Goal: Task Accomplishment & Management: Complete application form

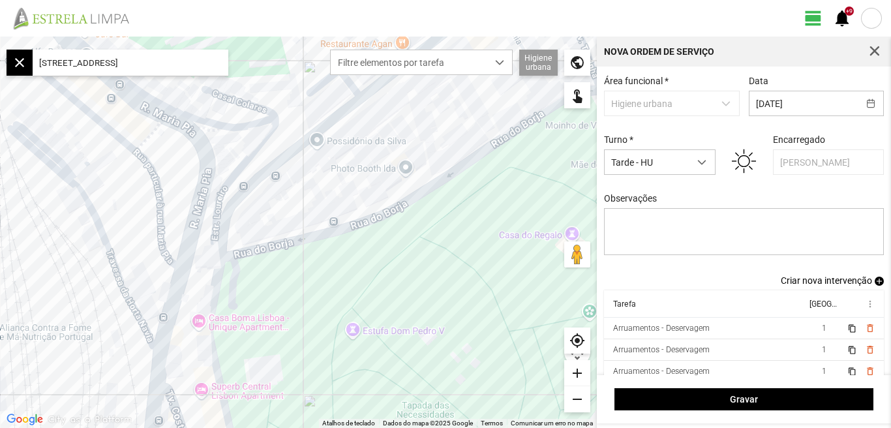
scroll to position [7, 0]
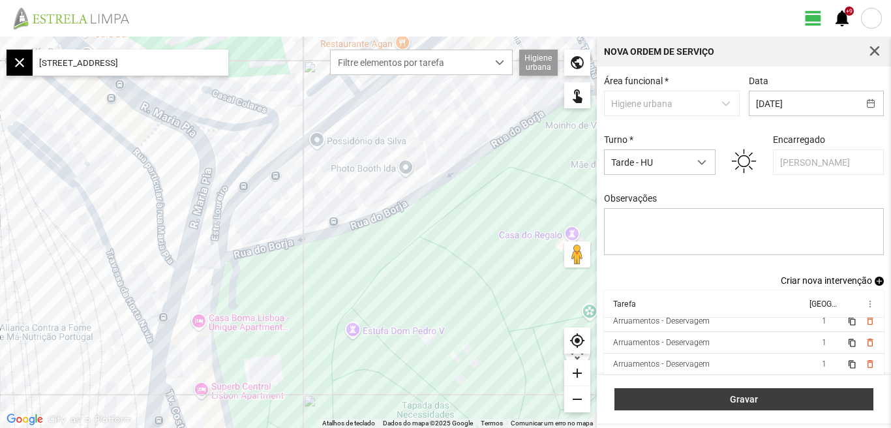
click at [746, 402] on span "Gravar" at bounding box center [744, 399] width 245 height 10
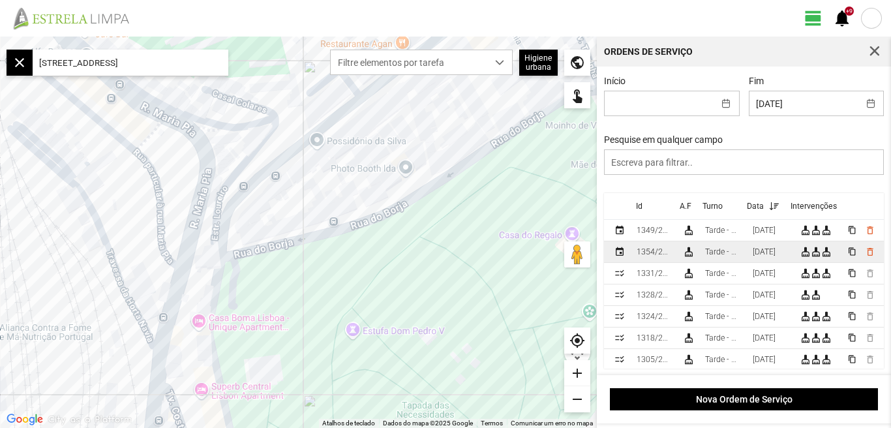
click at [770, 256] on div "[DATE]" at bounding box center [764, 251] width 23 height 9
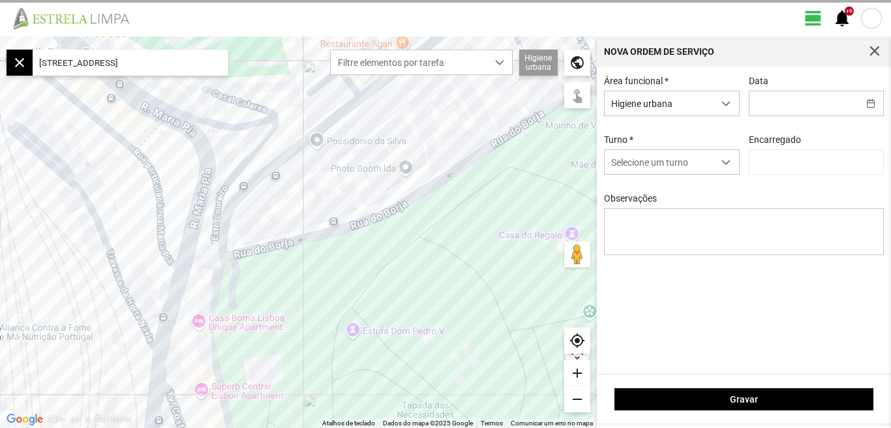
type input "[DATE]"
type input "[PERSON_NAME]"
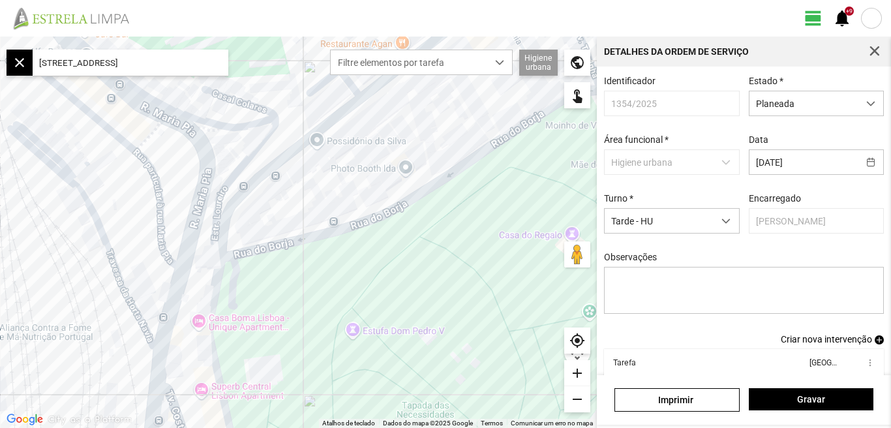
scroll to position [71, 0]
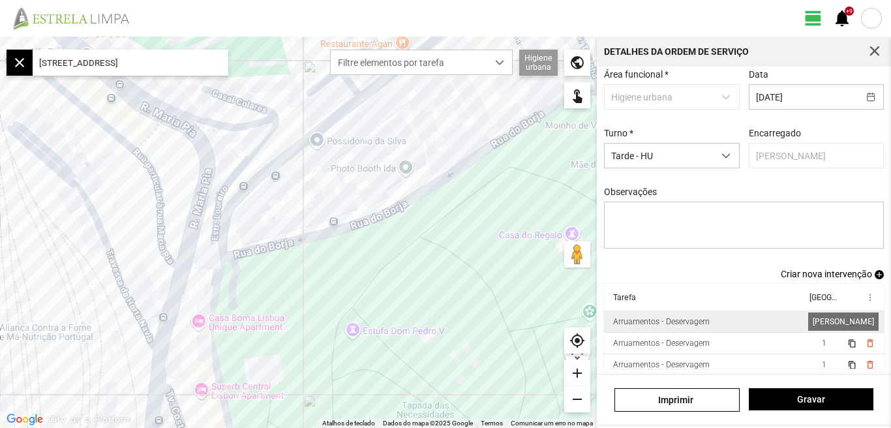
click at [822, 323] on span "1" at bounding box center [824, 321] width 5 height 9
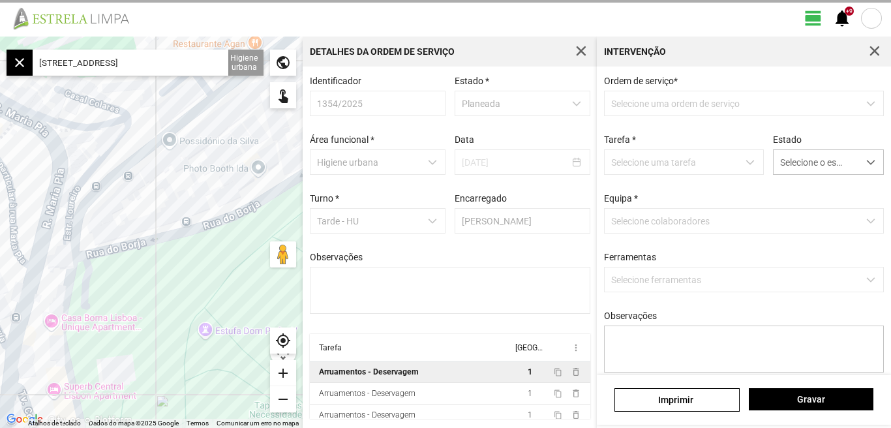
scroll to position [3, 0]
type textarea "[PERSON_NAME]"
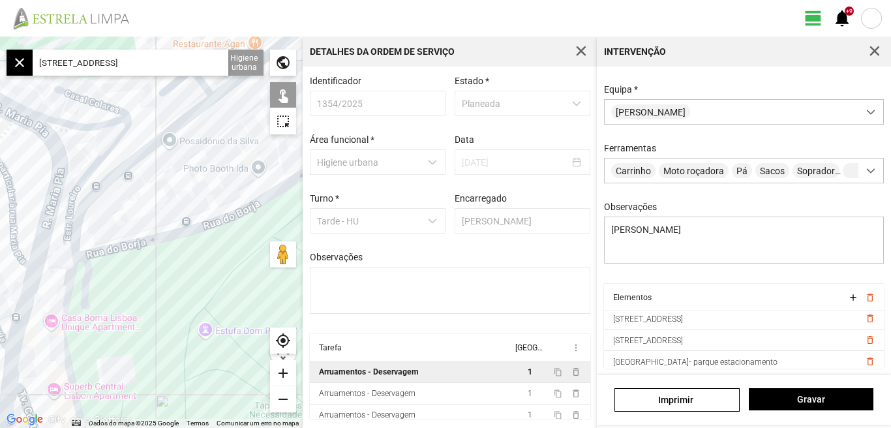
scroll to position [40, 0]
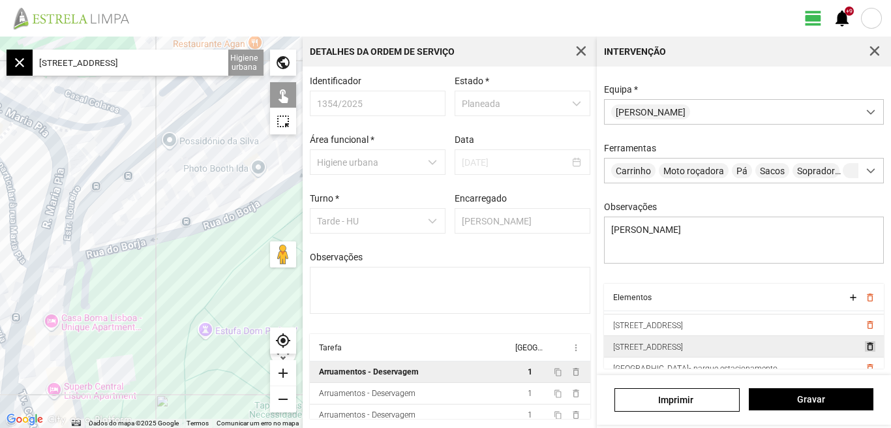
click at [864, 344] on span "delete_outline" at bounding box center [869, 346] width 10 height 10
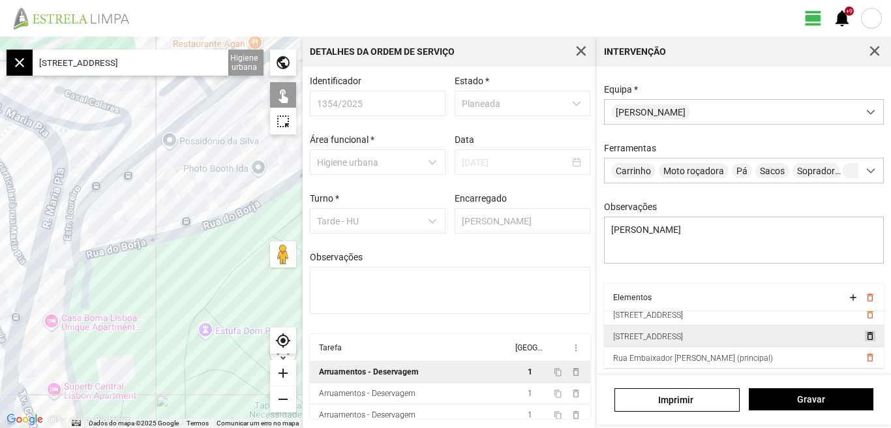
click at [864, 338] on span "delete_outline" at bounding box center [869, 336] width 10 height 10
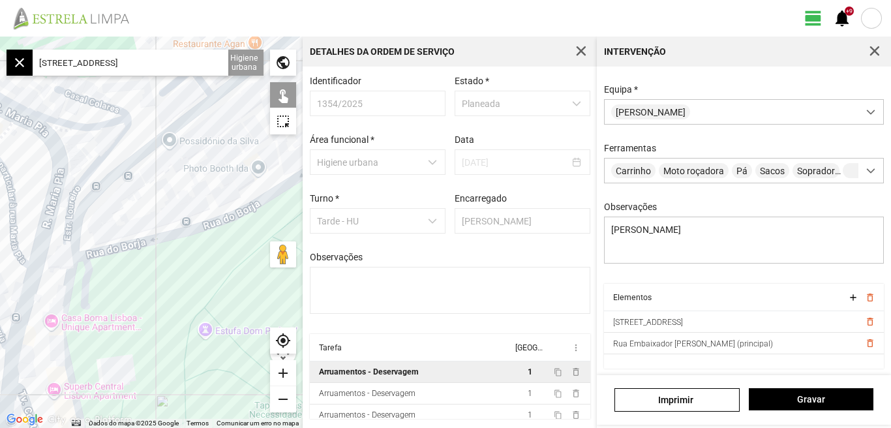
scroll to position [0, 0]
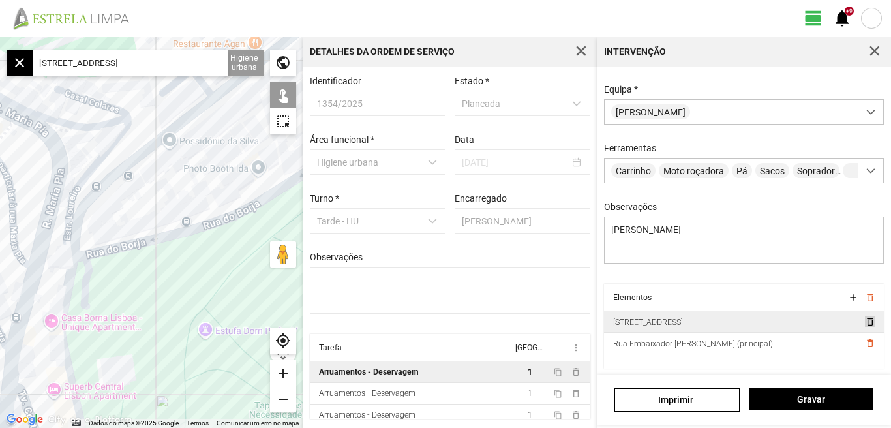
click at [864, 322] on span "delete_outline" at bounding box center [869, 321] width 10 height 10
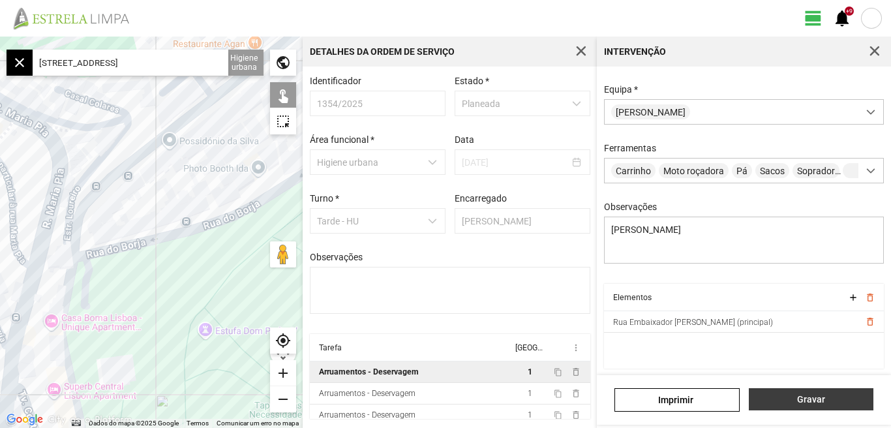
click at [803, 395] on span "Gravar" at bounding box center [810, 399] width 111 height 10
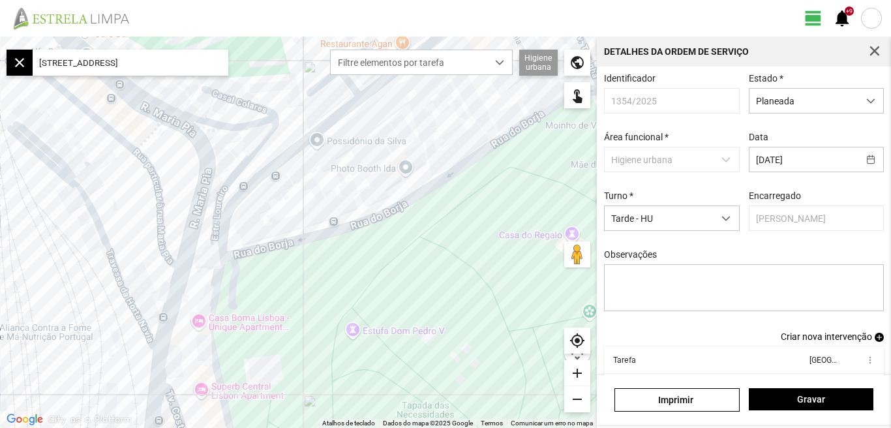
scroll to position [71, 0]
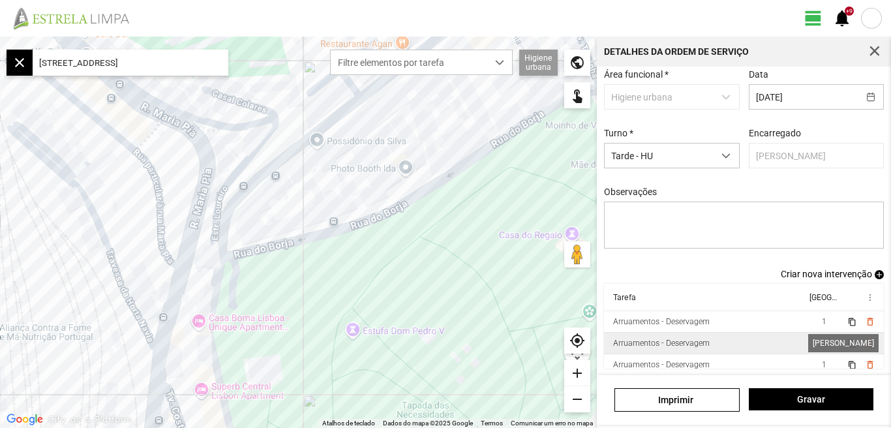
click at [822, 342] on span "1" at bounding box center [824, 342] width 5 height 9
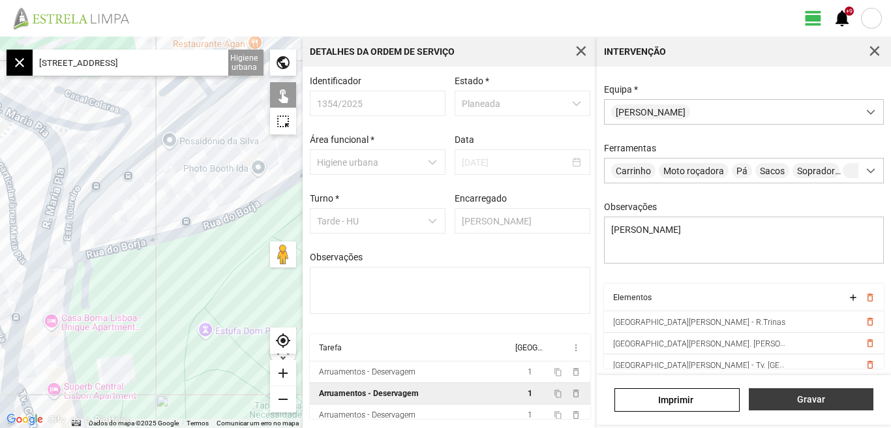
click at [803, 405] on button "Gravar" at bounding box center [811, 399] width 125 height 22
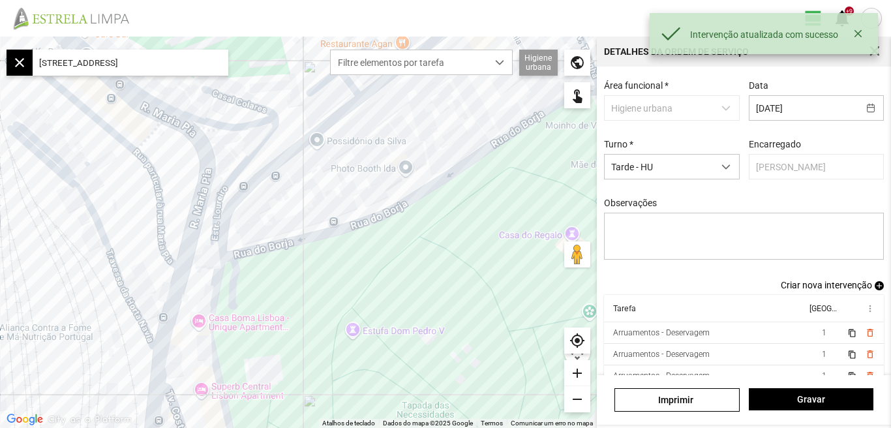
scroll to position [71, 0]
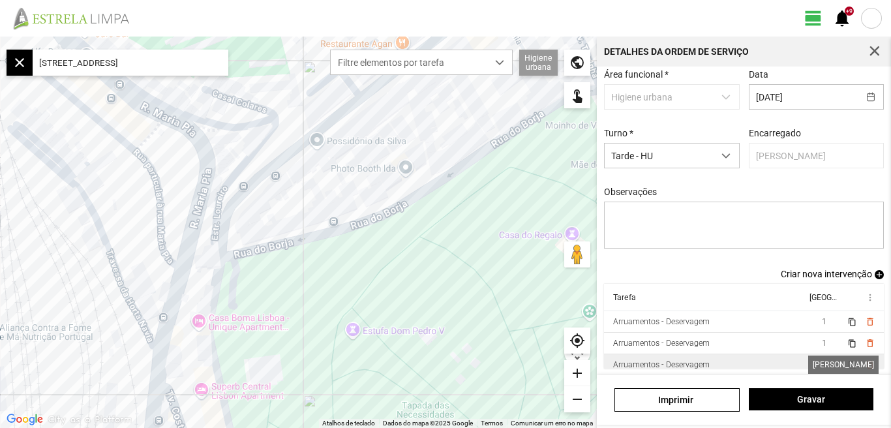
click at [822, 366] on span "1" at bounding box center [824, 364] width 5 height 9
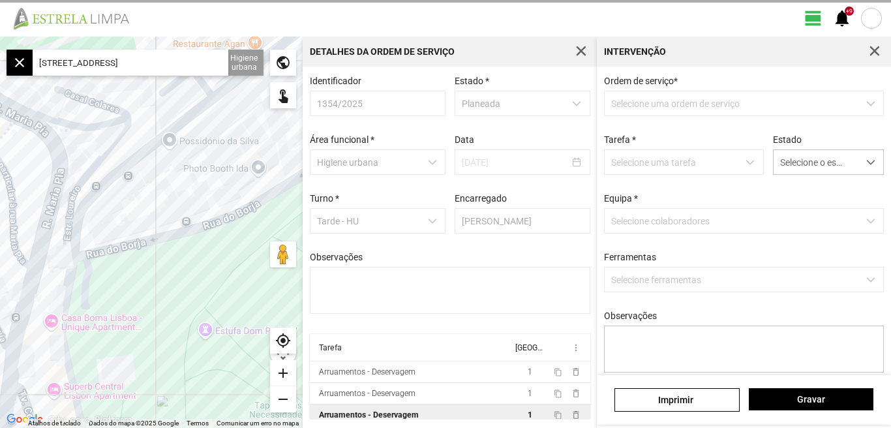
type textarea "[PERSON_NAME]. Aplicação de produto na [GEOGRAPHIC_DATA], Calçadas das necessid…"
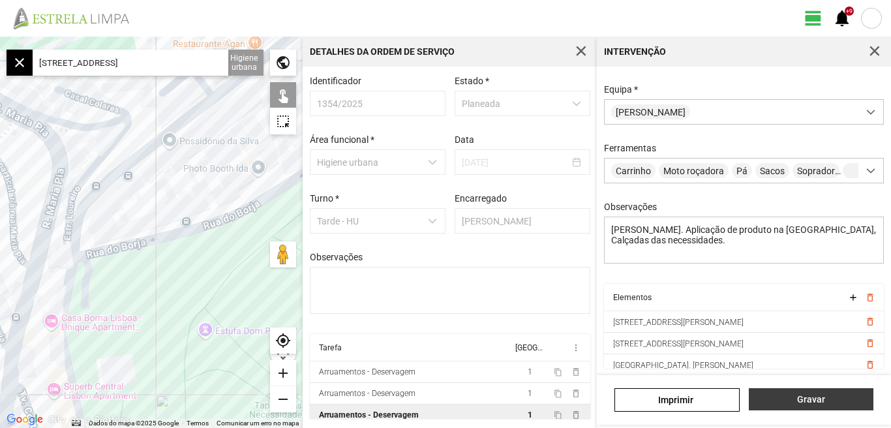
click at [813, 400] on span "Gravar" at bounding box center [810, 399] width 111 height 10
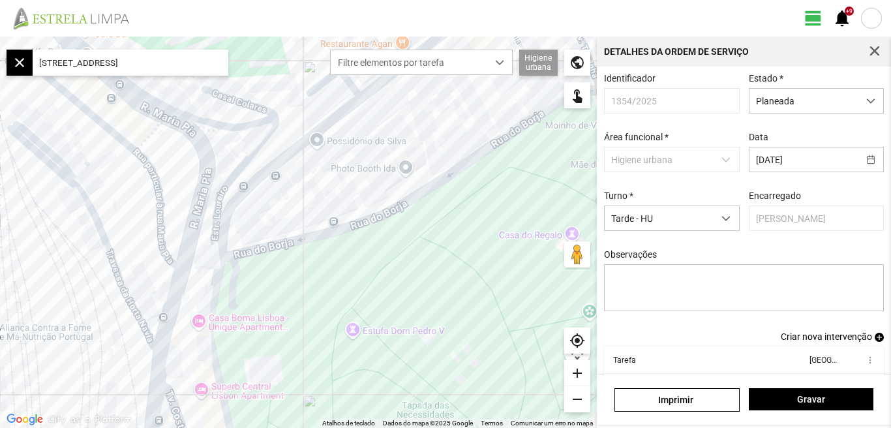
scroll to position [71, 0]
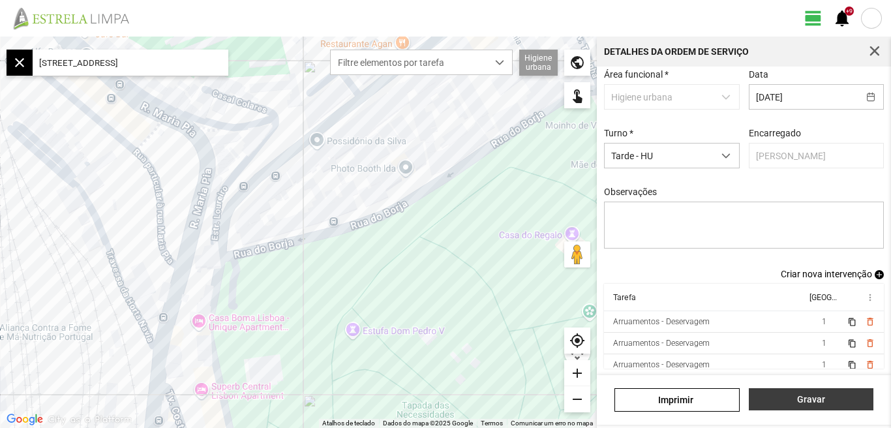
click at [806, 400] on span "Gravar" at bounding box center [810, 399] width 111 height 10
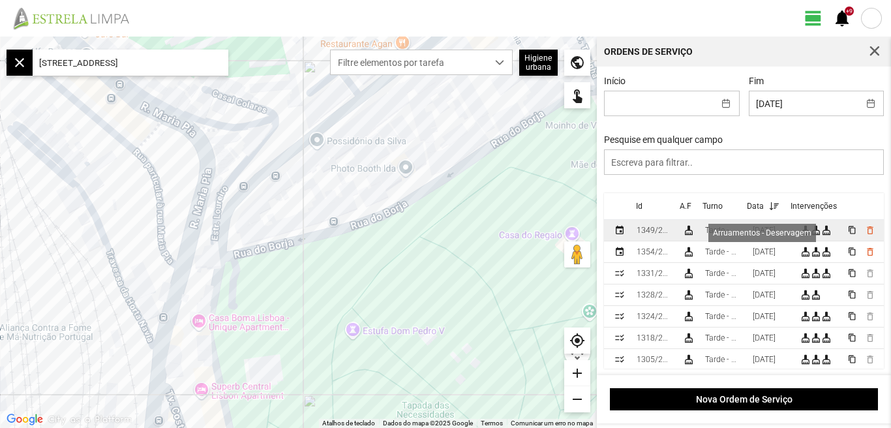
click at [822, 235] on div "cleaning_services" at bounding box center [826, 230] width 10 height 10
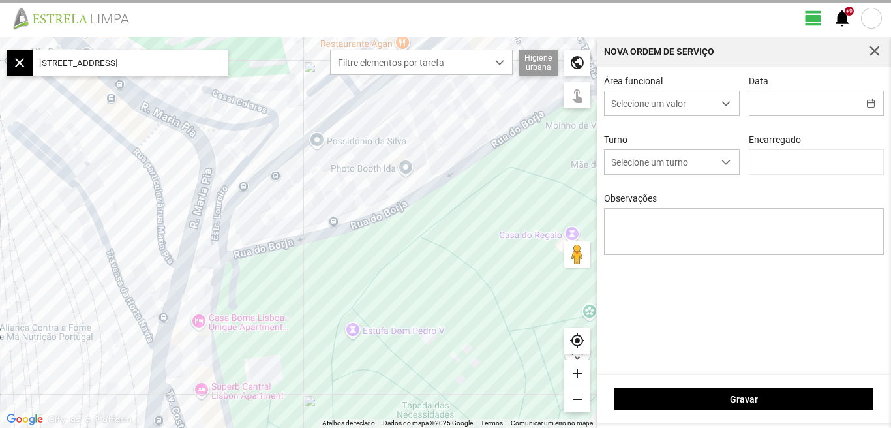
type input "[DATE]"
type input "[PERSON_NAME]"
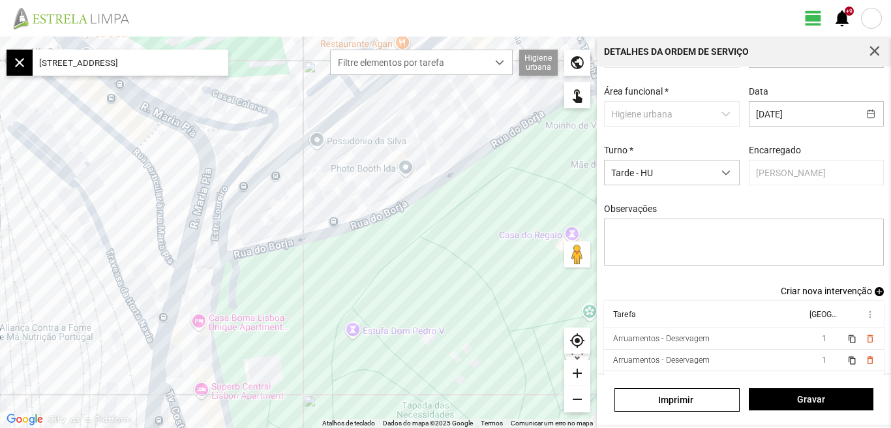
scroll to position [71, 0]
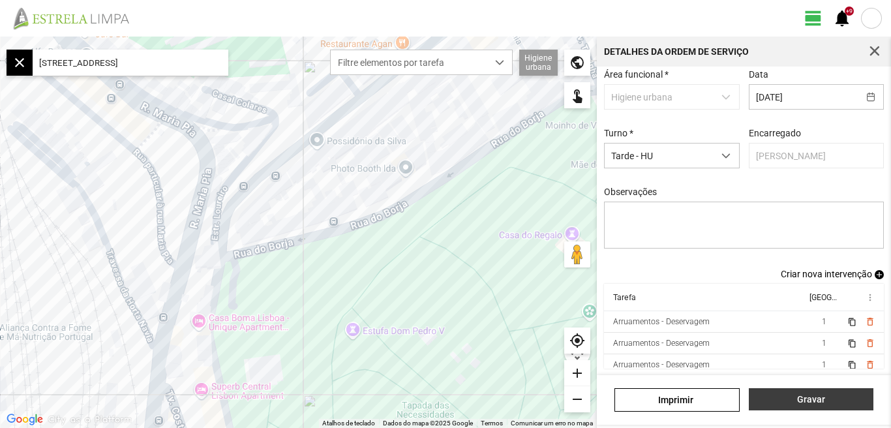
click at [814, 400] on span "Gravar" at bounding box center [810, 399] width 111 height 10
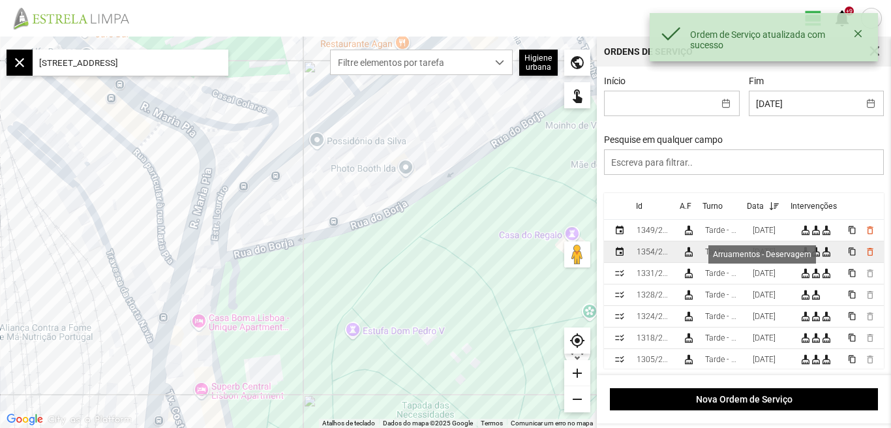
click at [821, 257] on div "cleaning_services" at bounding box center [826, 252] width 10 height 10
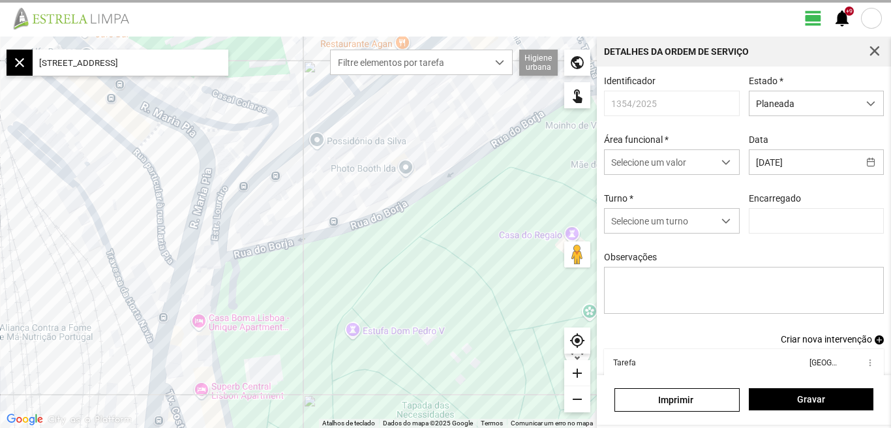
type input "[PERSON_NAME]"
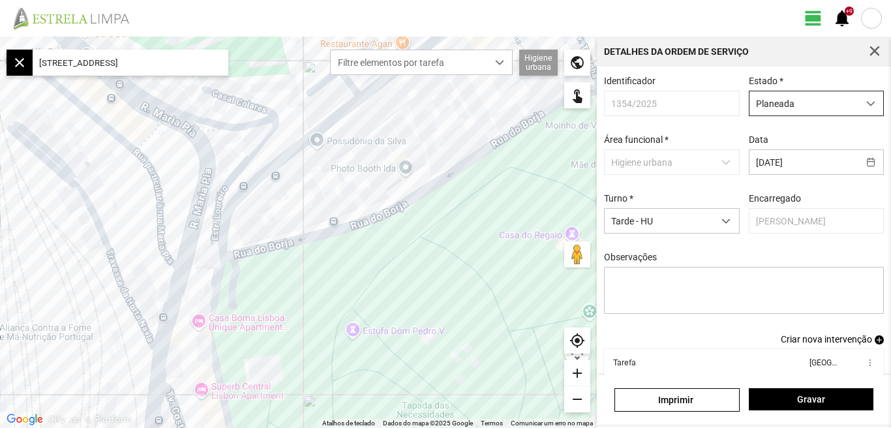
click at [866, 106] on span "dropdown trigger" at bounding box center [870, 103] width 9 height 9
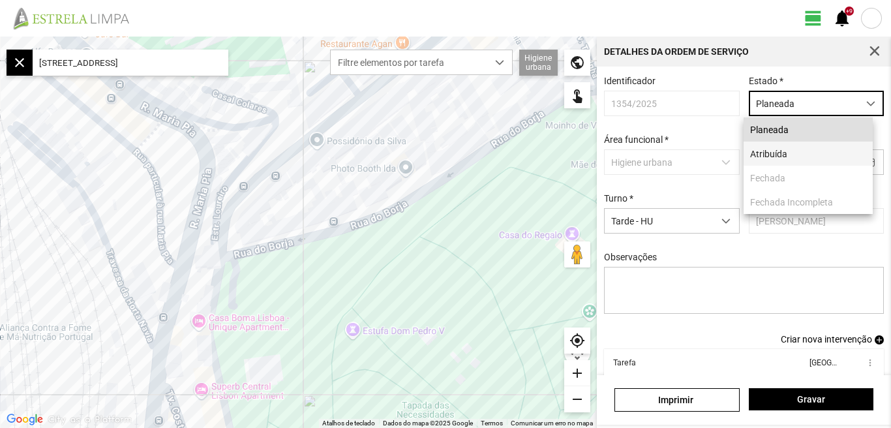
click at [782, 158] on li "Atribuída" at bounding box center [807, 154] width 129 height 24
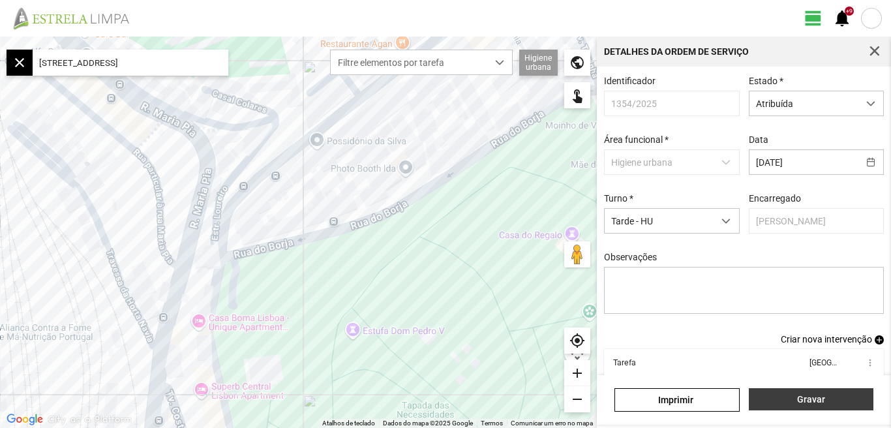
click at [811, 402] on span "Gravar" at bounding box center [810, 399] width 111 height 10
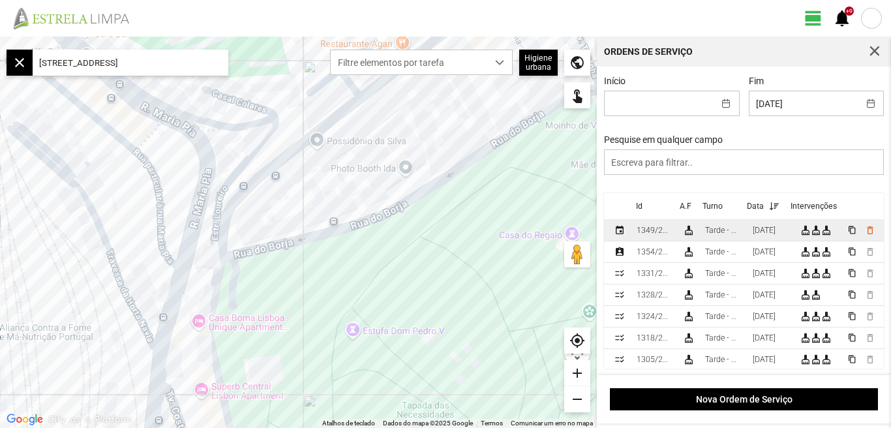
click at [775, 235] on div "[DATE]" at bounding box center [764, 230] width 23 height 9
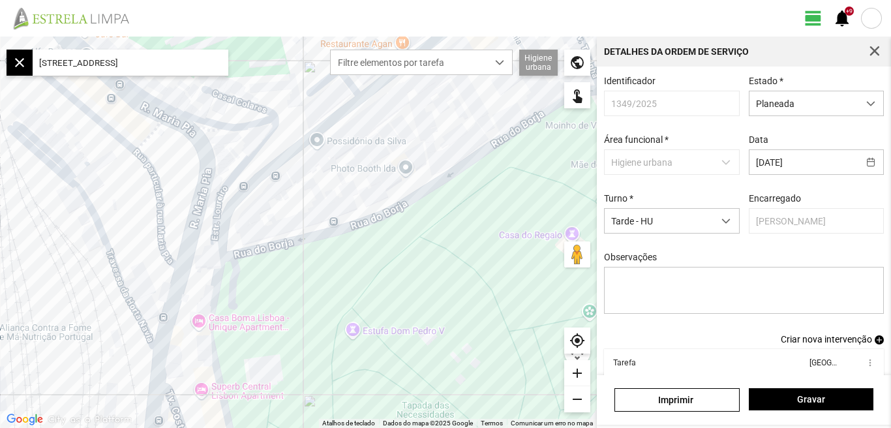
scroll to position [71, 0]
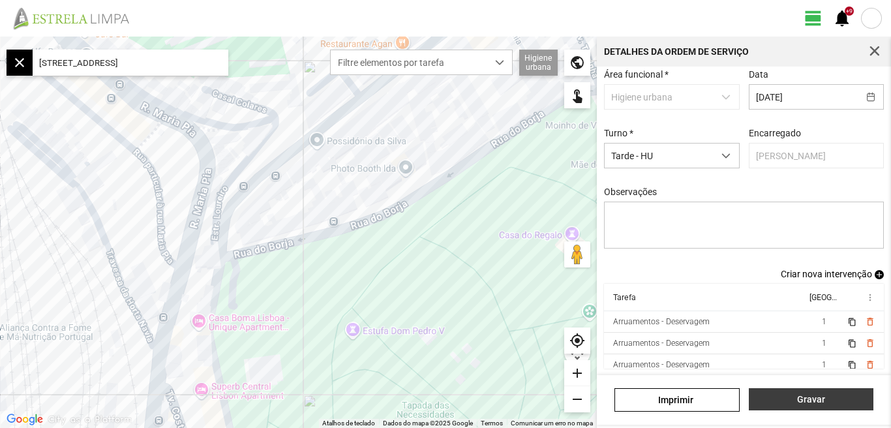
click at [813, 399] on span "Gravar" at bounding box center [810, 399] width 111 height 10
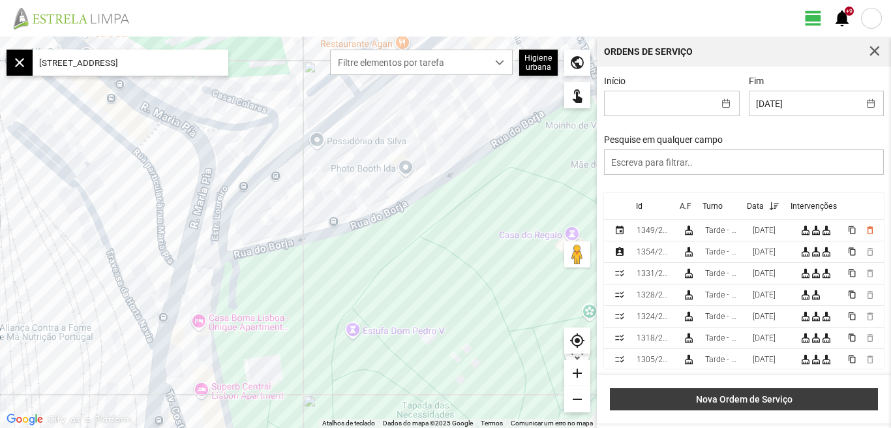
click at [758, 397] on span "Nova Ordem de Serviço" at bounding box center [744, 399] width 254 height 10
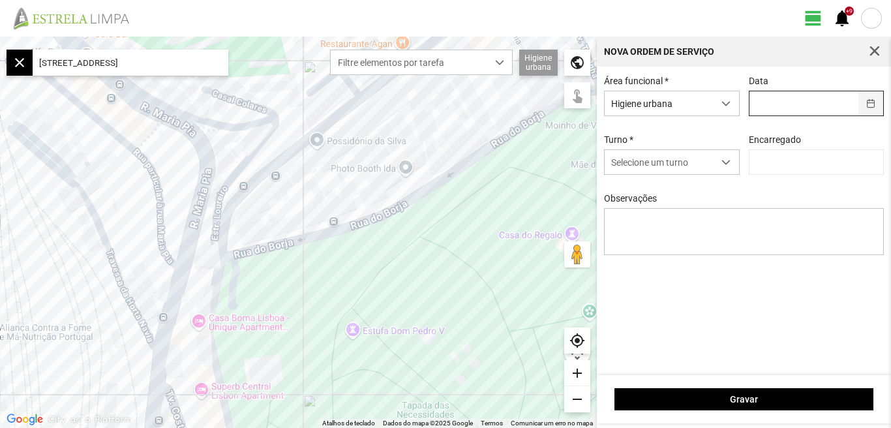
click at [873, 103] on button "button" at bounding box center [870, 103] width 25 height 24
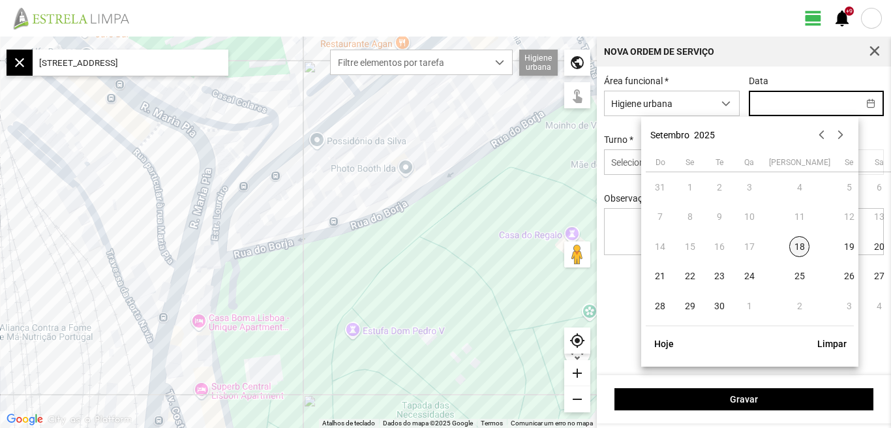
click at [789, 250] on span "18" at bounding box center [799, 246] width 21 height 21
type input "[DATE]"
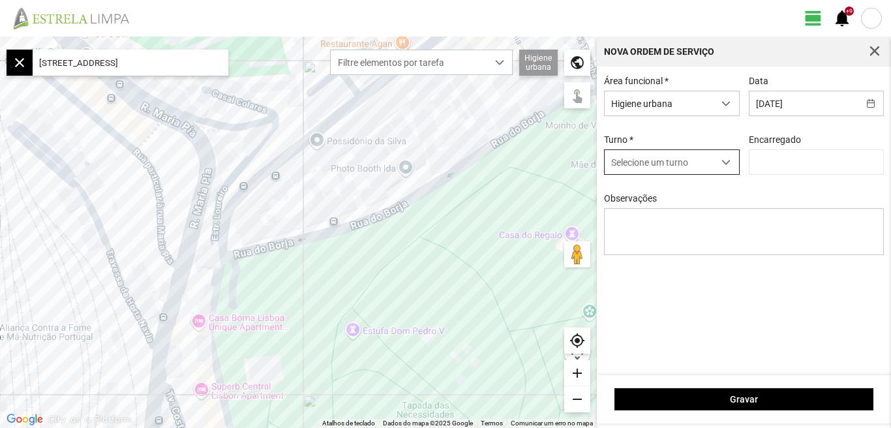
click at [725, 162] on span "dropdown trigger" at bounding box center [725, 162] width 9 height 9
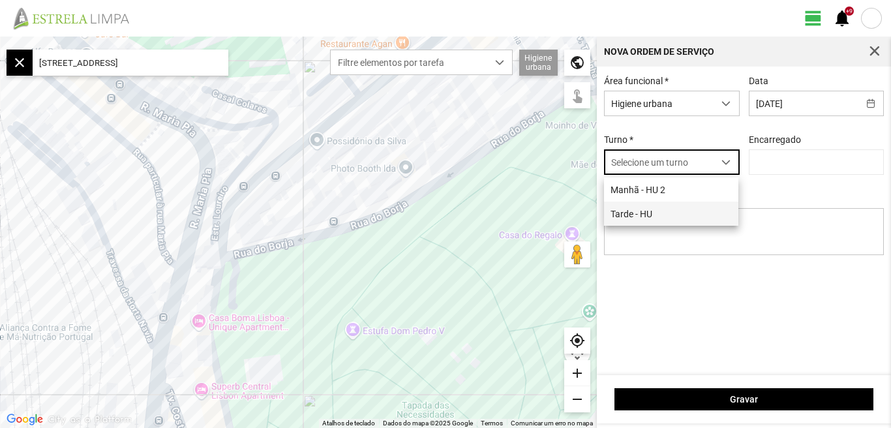
click at [632, 217] on li "Tarde - HU" at bounding box center [671, 214] width 134 height 24
type input "[PERSON_NAME]"
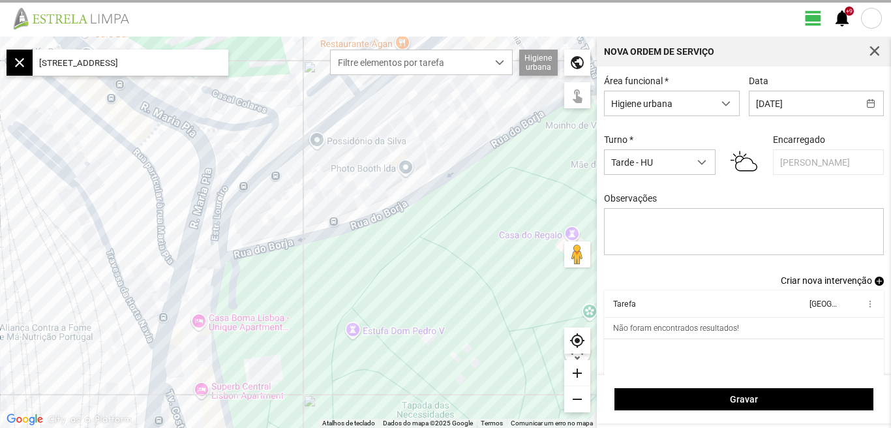
click at [815, 286] on span "Criar nova intervenção" at bounding box center [826, 280] width 91 height 10
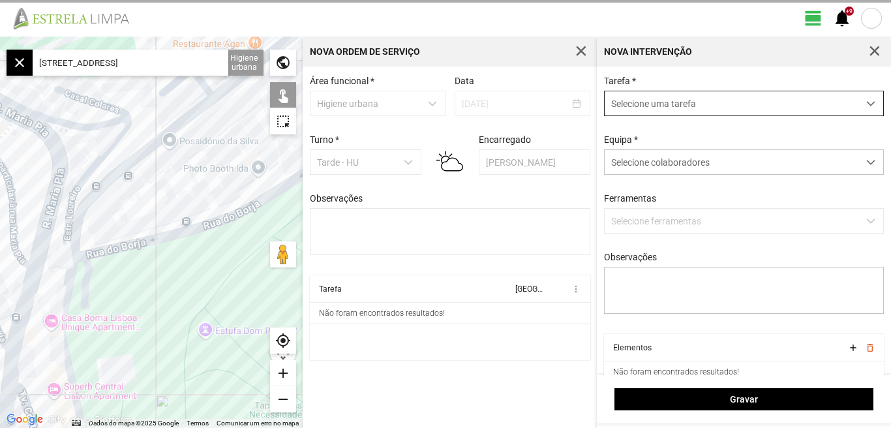
click at [866, 104] on span "dropdown trigger" at bounding box center [870, 103] width 9 height 9
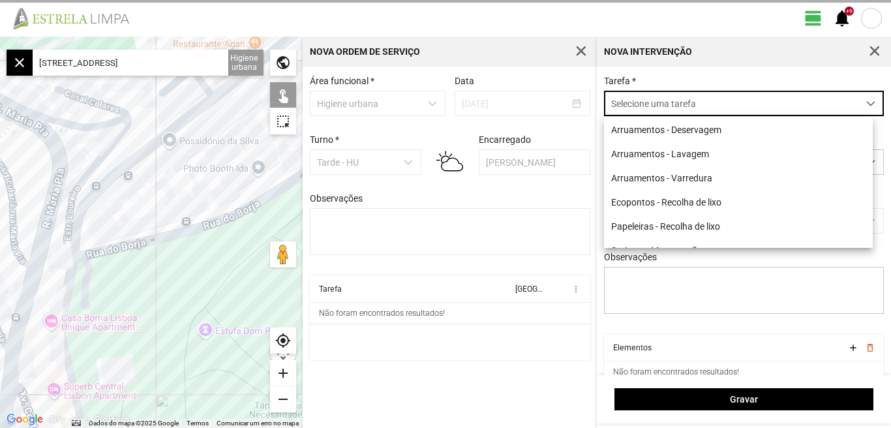
scroll to position [7, 58]
click at [717, 134] on li "Arruamentos - Deservagem" at bounding box center [738, 129] width 269 height 24
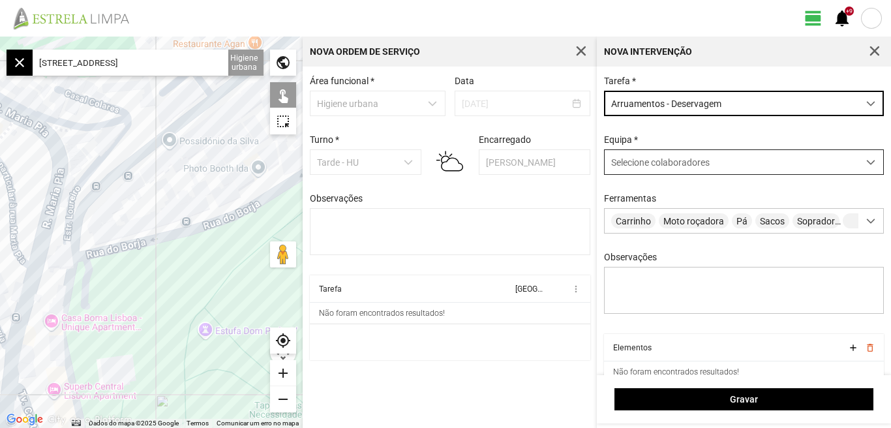
click at [866, 166] on span at bounding box center [870, 162] width 9 height 9
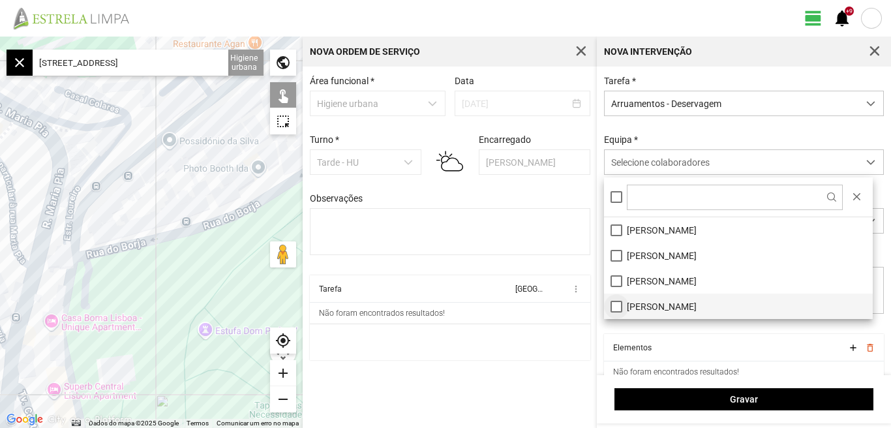
click at [613, 309] on li "[PERSON_NAME]" at bounding box center [738, 305] width 269 height 25
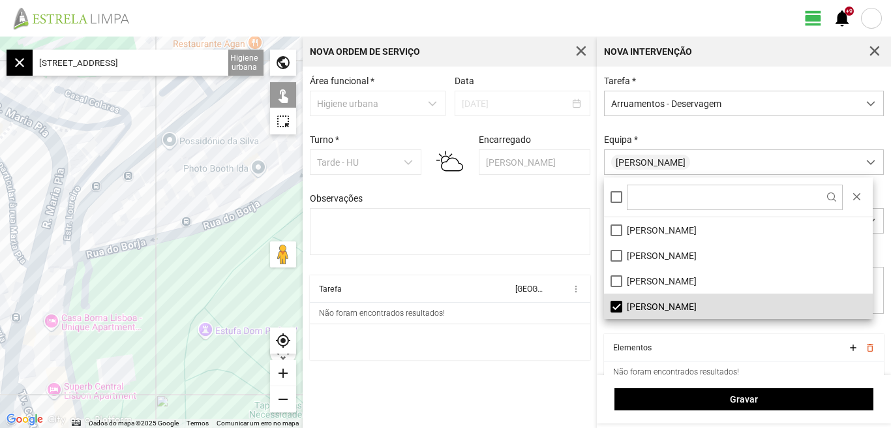
click at [437, 381] on div "Área funcional * Higiene urbana Data [DATE] Turno * Tarde - HU Encarregado Grac…" at bounding box center [450, 247] width 294 height 361
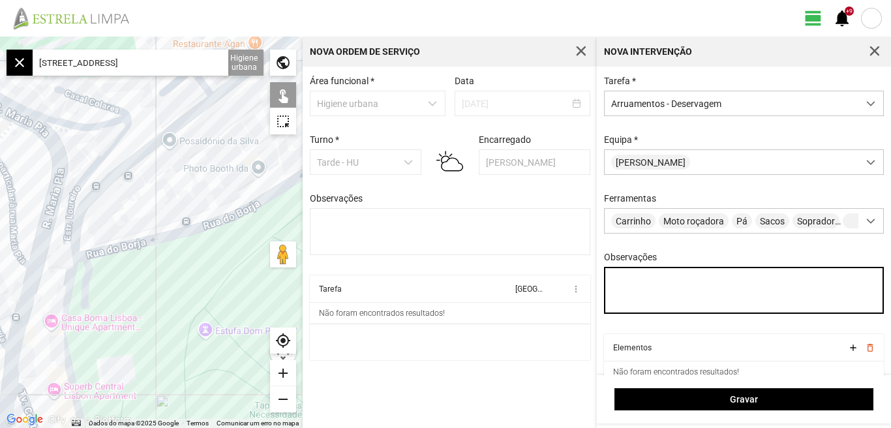
click at [657, 288] on textarea "Observações" at bounding box center [744, 290] width 280 height 47
type textarea "[PERSON_NAME]"
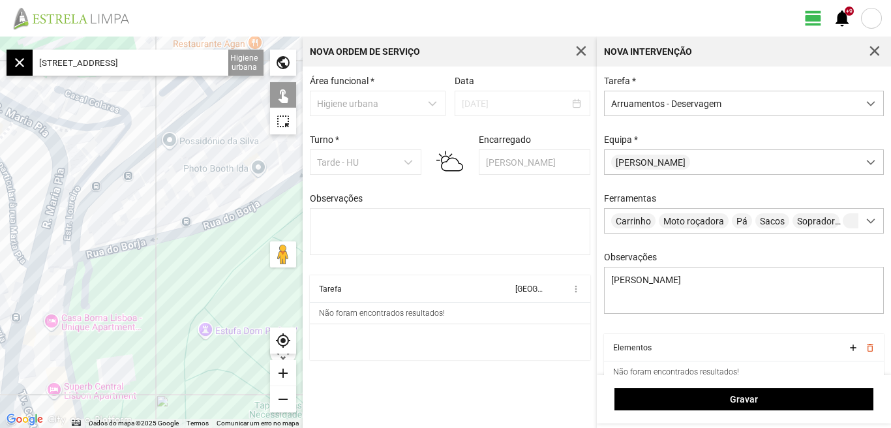
click at [190, 65] on input "[STREET_ADDRESS]" at bounding box center [131, 63] width 196 height 26
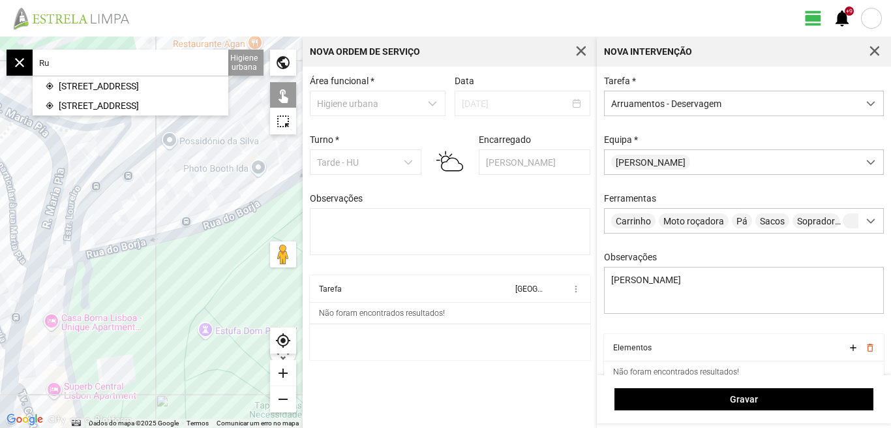
type input "R"
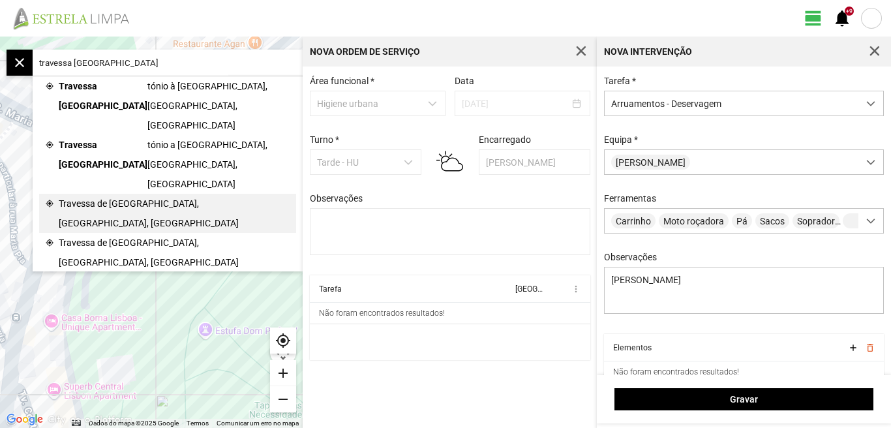
click at [187, 194] on span "Travessa de [GEOGRAPHIC_DATA], [GEOGRAPHIC_DATA], [GEOGRAPHIC_DATA]" at bounding box center [174, 213] width 231 height 39
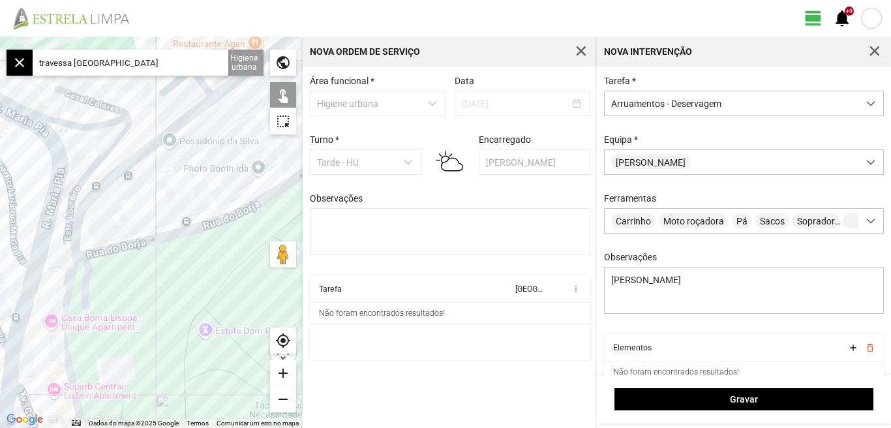
type input "Travessa de [GEOGRAPHIC_DATA], [GEOGRAPHIC_DATA], [GEOGRAPHIC_DATA]"
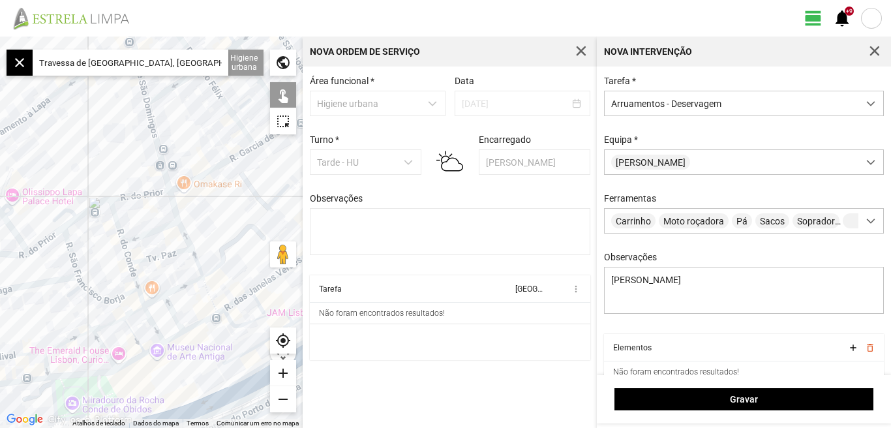
click at [284, 372] on div "add" at bounding box center [283, 373] width 26 height 26
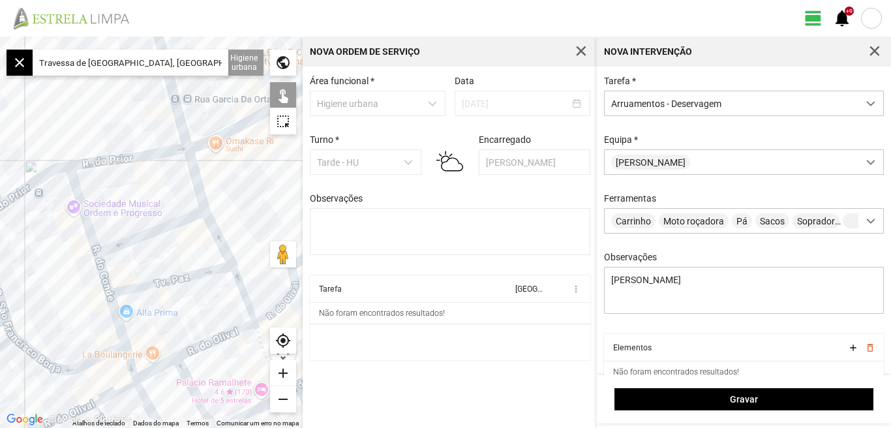
click at [284, 372] on div "add" at bounding box center [283, 373] width 26 height 26
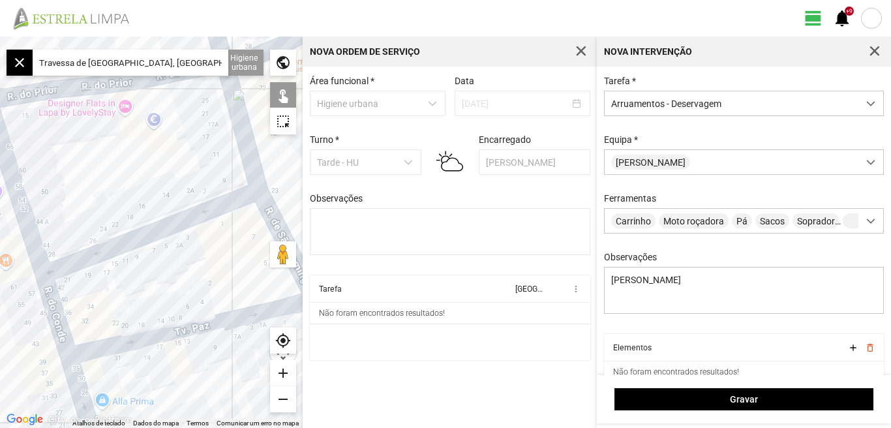
click at [284, 372] on div "add" at bounding box center [283, 373] width 26 height 26
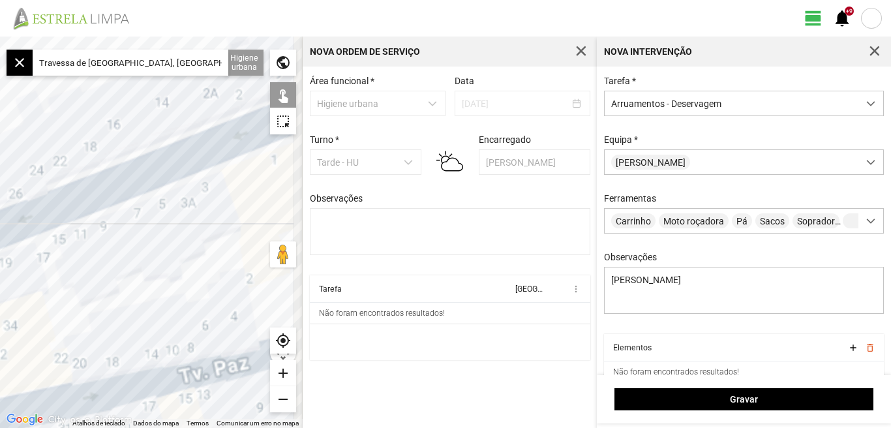
drag, startPoint x: 233, startPoint y: 301, endPoint x: 185, endPoint y: 158, distance: 151.6
click at [185, 159] on div at bounding box center [151, 232] width 303 height 391
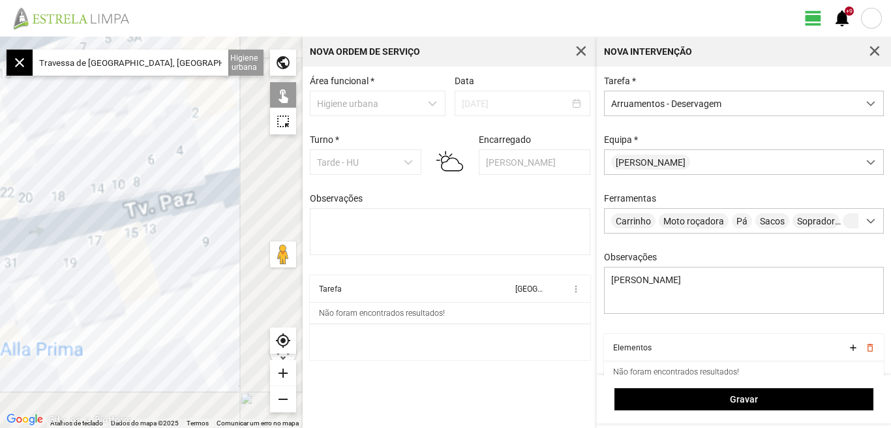
click at [282, 400] on div "remove" at bounding box center [283, 399] width 26 height 26
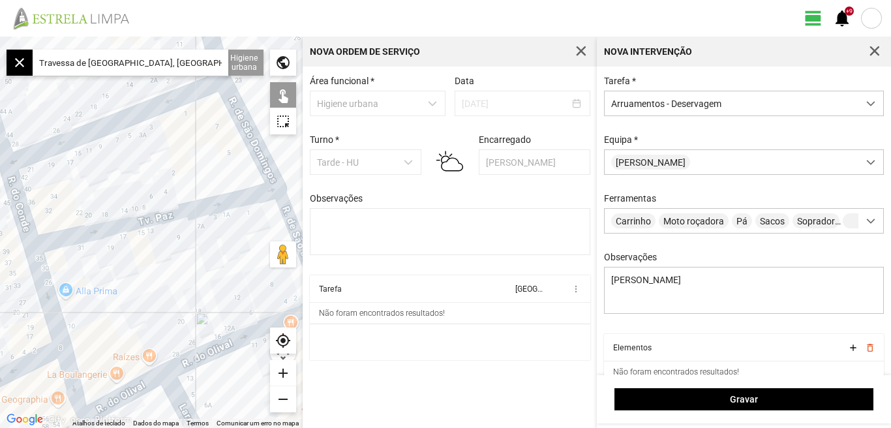
click at [282, 400] on div "remove" at bounding box center [283, 399] width 26 height 26
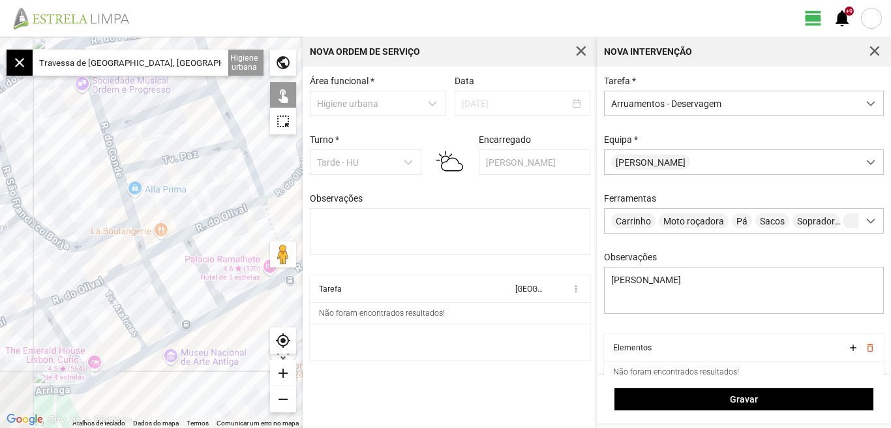
drag, startPoint x: 187, startPoint y: 253, endPoint x: 216, endPoint y: 183, distance: 76.3
click at [216, 183] on div at bounding box center [151, 232] width 303 height 391
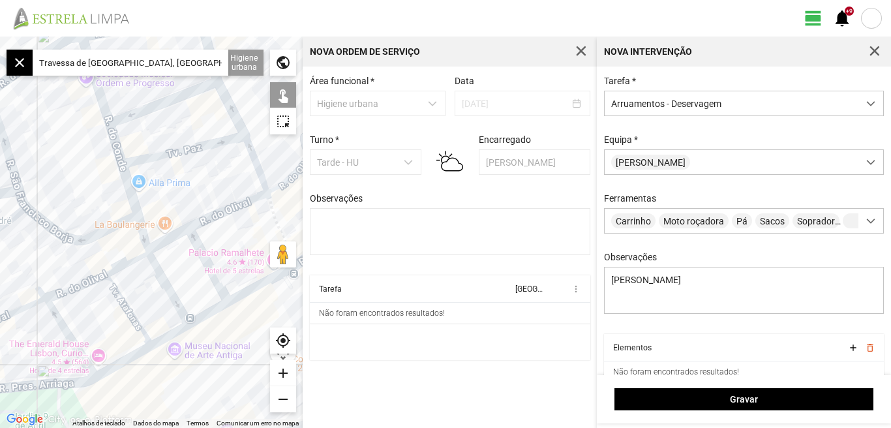
click at [286, 372] on div "add" at bounding box center [283, 373] width 26 height 26
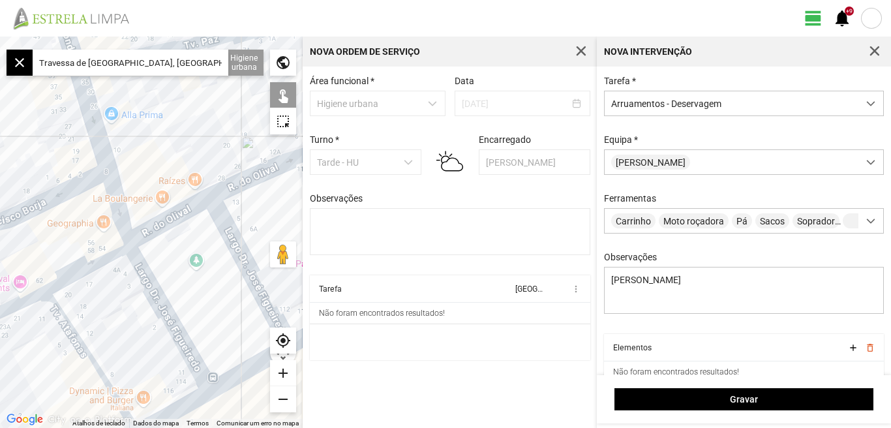
drag, startPoint x: 232, startPoint y: 315, endPoint x: 192, endPoint y: 254, distance: 73.4
click at [193, 254] on div at bounding box center [151, 232] width 303 height 391
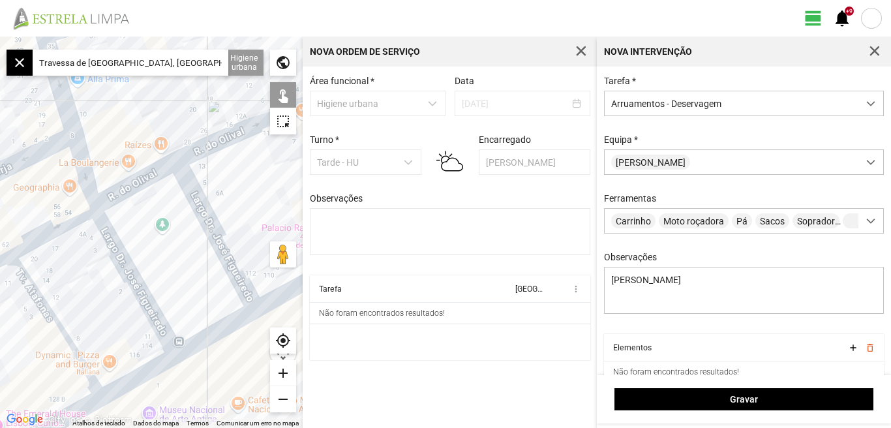
click at [207, 230] on div at bounding box center [151, 232] width 303 height 391
drag, startPoint x: 232, startPoint y: 177, endPoint x: 175, endPoint y: 202, distance: 61.9
click at [175, 202] on div at bounding box center [151, 232] width 303 height 391
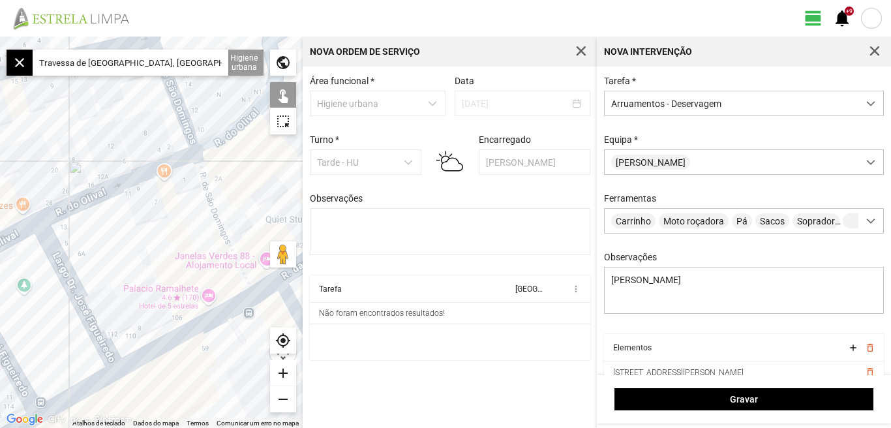
click at [143, 170] on div at bounding box center [151, 232] width 303 height 391
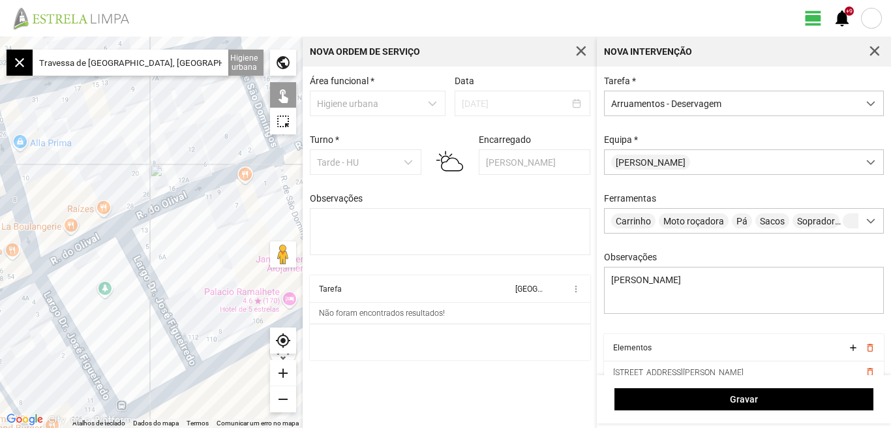
drag, startPoint x: 147, startPoint y: 243, endPoint x: 232, endPoint y: 247, distance: 84.9
click at [232, 247] on div at bounding box center [151, 232] width 303 height 391
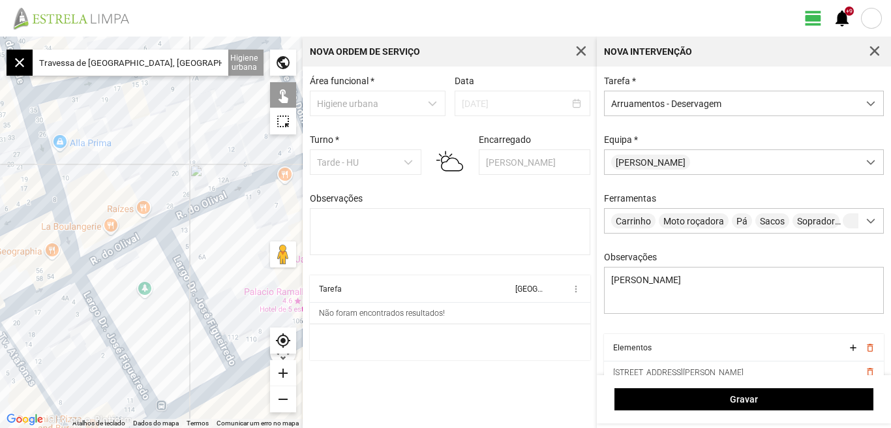
click at [131, 239] on div at bounding box center [151, 232] width 303 height 391
click at [106, 330] on div at bounding box center [151, 232] width 303 height 391
click at [143, 310] on div at bounding box center [151, 232] width 303 height 391
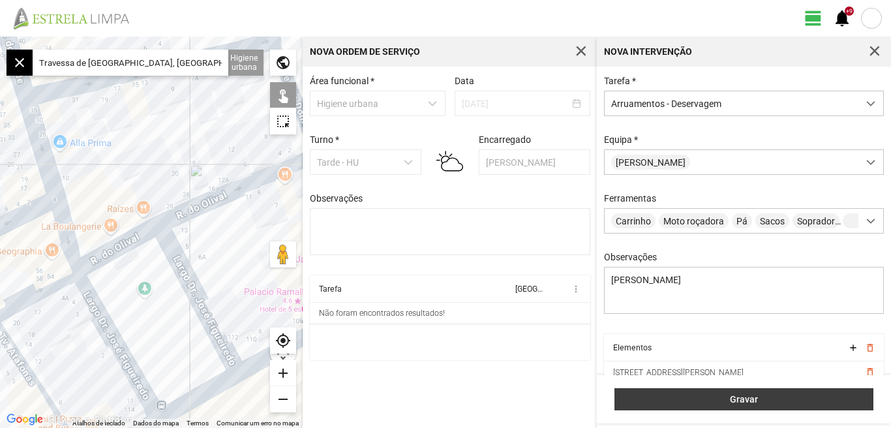
click at [753, 398] on span "Gravar" at bounding box center [744, 399] width 245 height 10
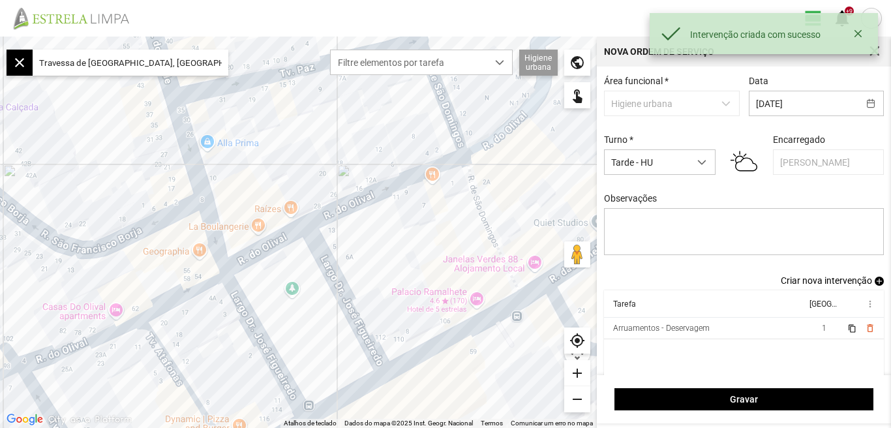
click at [828, 286] on span "Criar nova intervenção" at bounding box center [826, 280] width 91 height 10
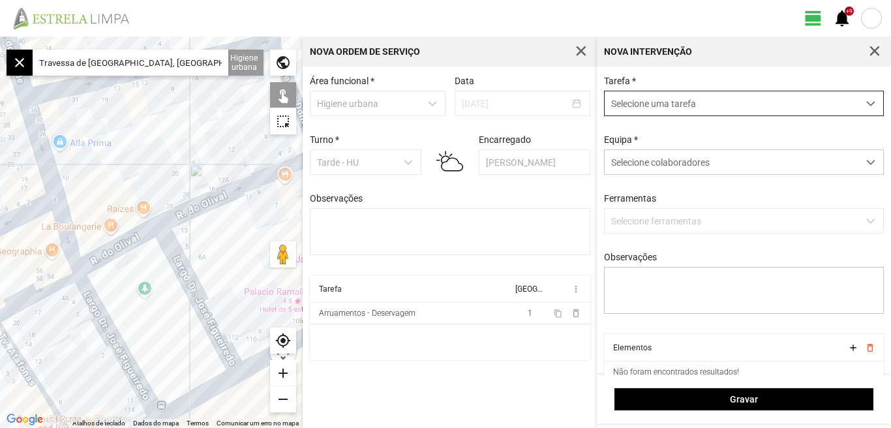
click at [866, 100] on span "dropdown trigger" at bounding box center [870, 103] width 9 height 9
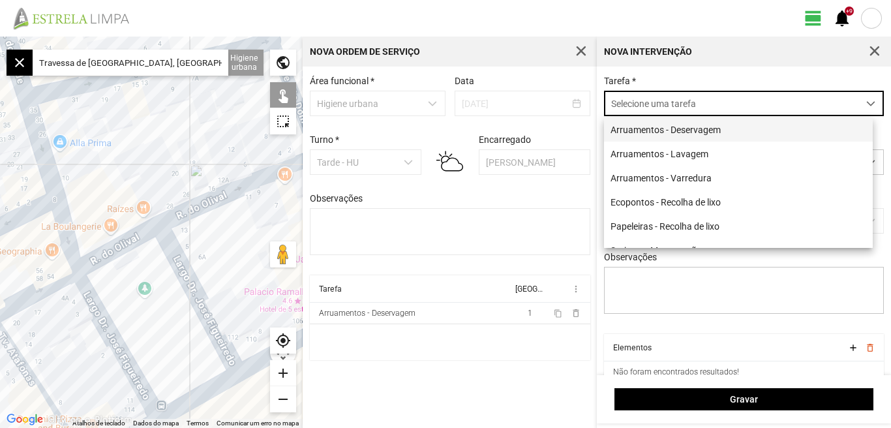
click at [708, 126] on li "Arruamentos - Deservagem" at bounding box center [738, 129] width 269 height 24
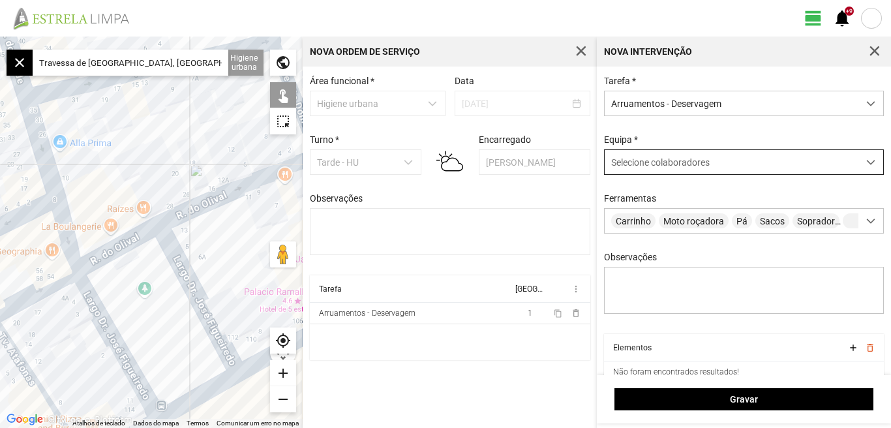
click at [866, 166] on span at bounding box center [870, 162] width 9 height 9
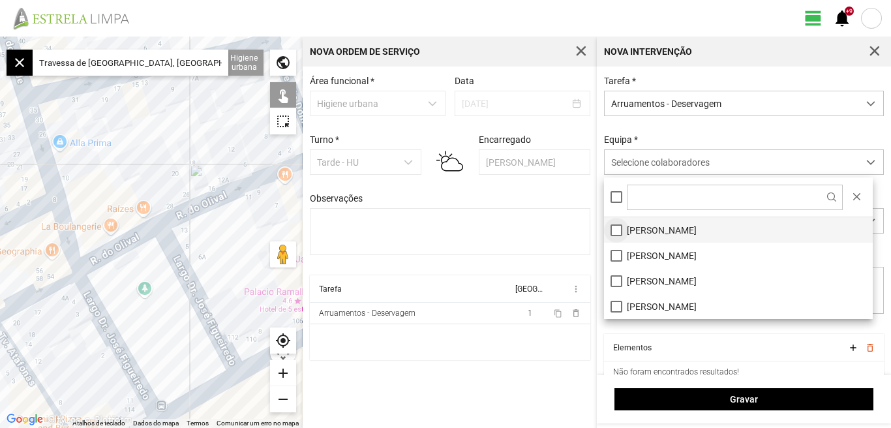
click at [610, 228] on li "[PERSON_NAME]" at bounding box center [738, 229] width 269 height 25
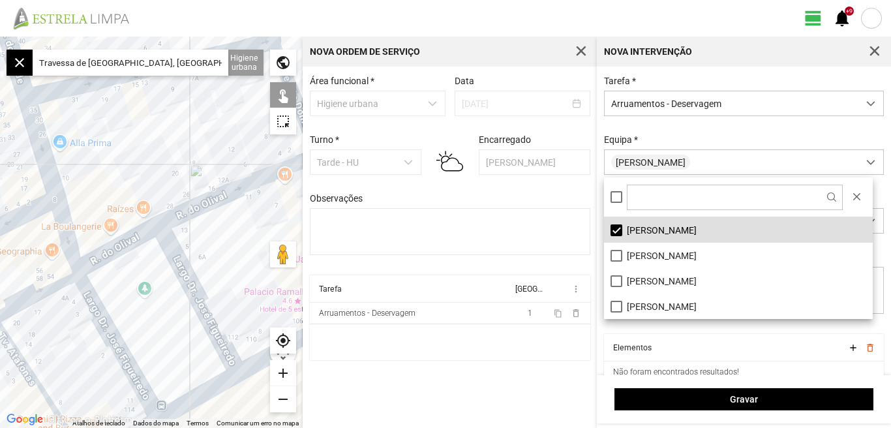
click at [449, 401] on div "Área funcional * Higiene urbana Data [DATE] Turno * Tarde - HU Encarregado Grac…" at bounding box center [450, 247] width 294 height 361
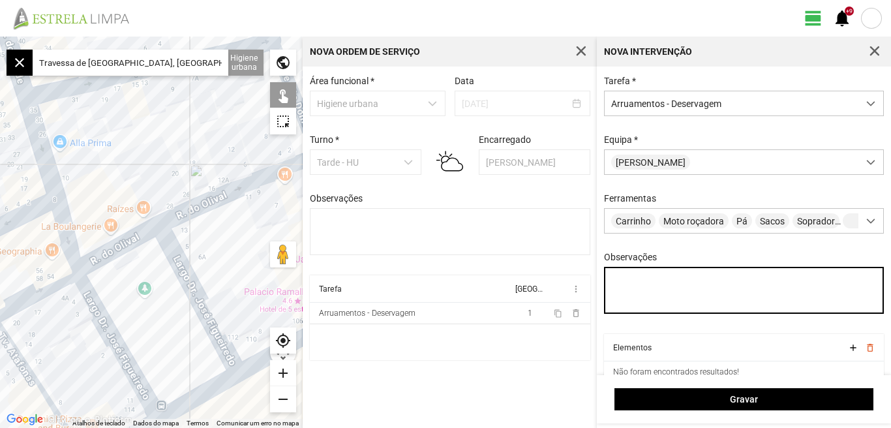
click at [630, 307] on textarea "Observações" at bounding box center [744, 290] width 280 height 47
type textarea "[PERSON_NAME]"
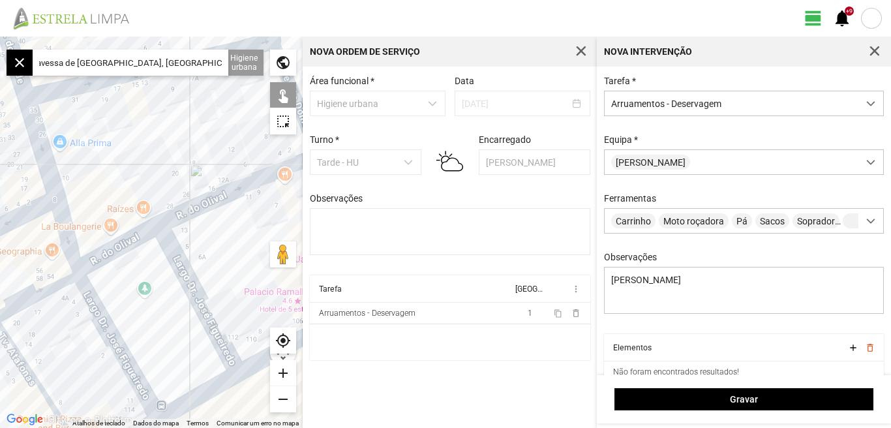
scroll to position [0, 0]
drag, startPoint x: 223, startPoint y: 62, endPoint x: 0, endPoint y: 57, distance: 223.1
click at [0, 37] on fbc-map "← Mover para a esquerda → Mover para a direita ↑ Mover para cima ↓ Mover para b…" at bounding box center [0, 37] width 0 height 0
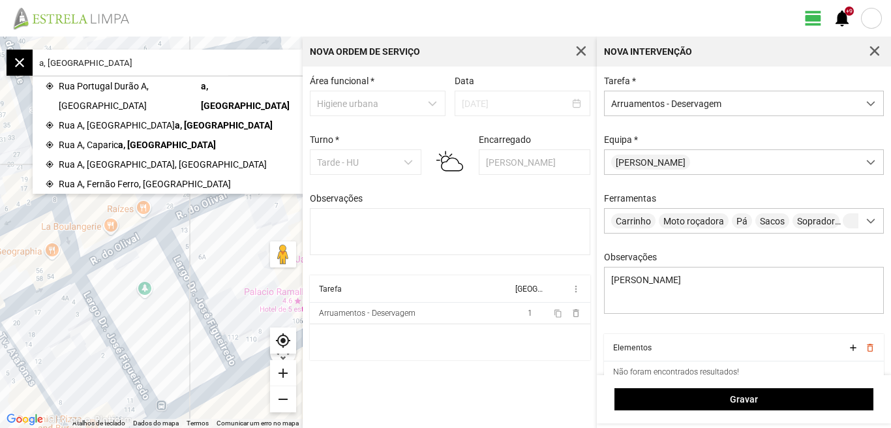
click at [112, 57] on input "a, [GEOGRAPHIC_DATA]" at bounding box center [131, 63] width 196 height 26
type input "a"
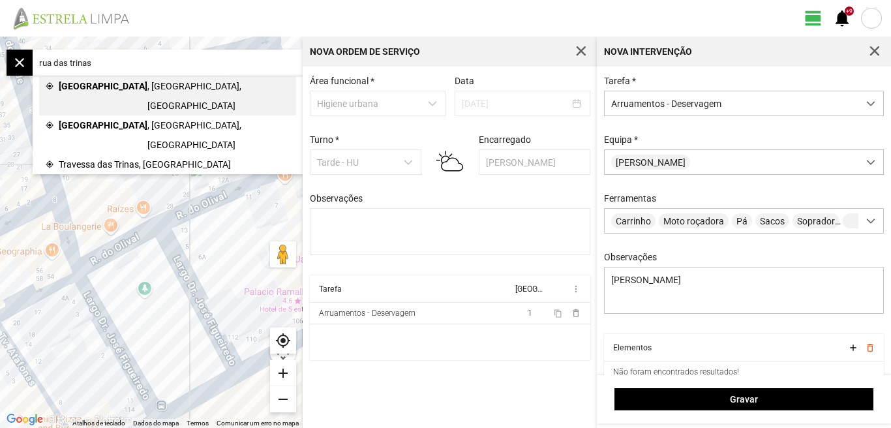
click at [113, 94] on span "[GEOGRAPHIC_DATA]" at bounding box center [103, 95] width 89 height 39
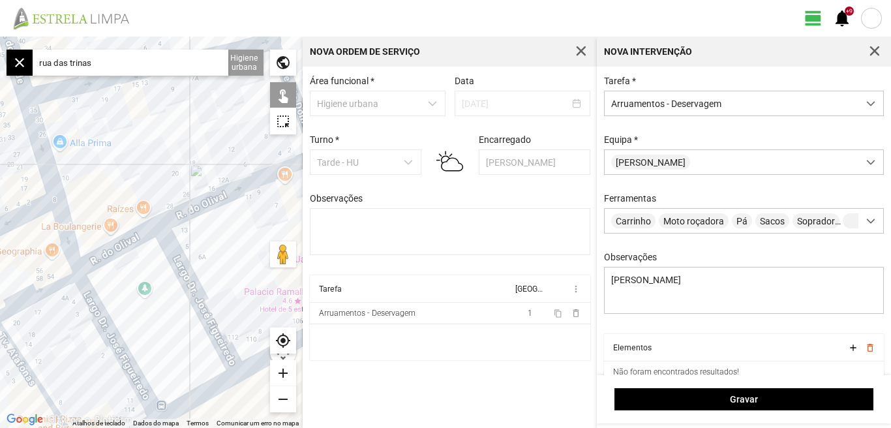
type input "[STREET_ADDRESS]"
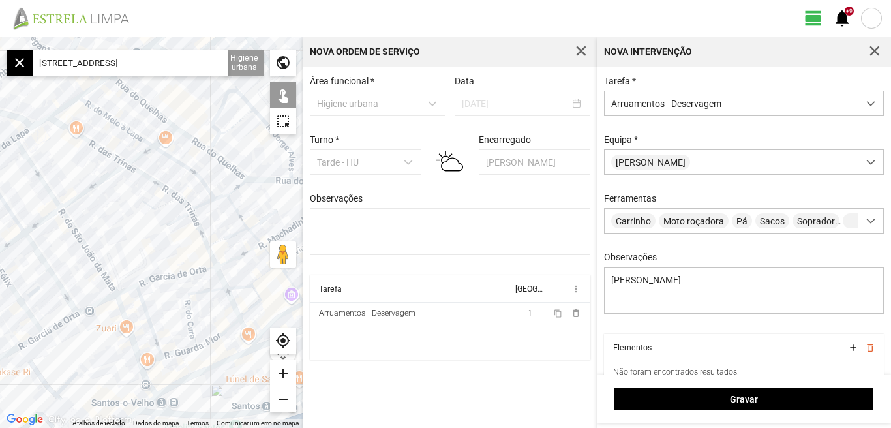
click at [95, 145] on div at bounding box center [151, 232] width 303 height 391
click at [155, 184] on div at bounding box center [151, 232] width 303 height 391
click at [199, 226] on div at bounding box center [151, 232] width 303 height 391
click at [212, 259] on div at bounding box center [151, 232] width 303 height 391
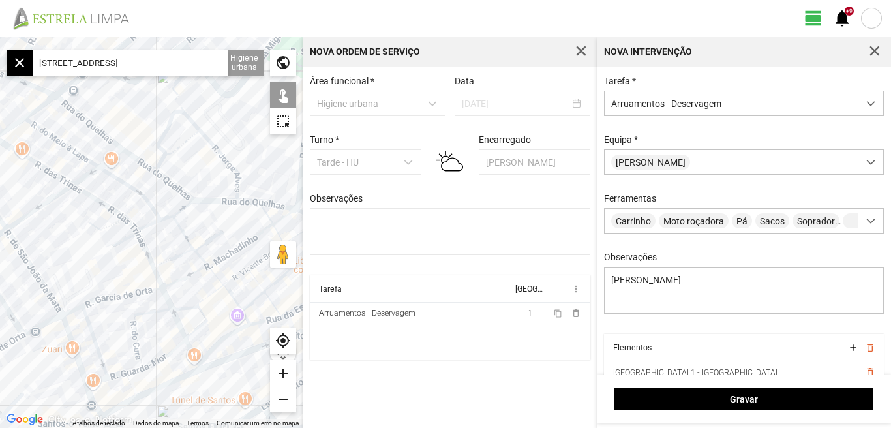
drag, startPoint x: 149, startPoint y: 227, endPoint x: 93, endPoint y: 250, distance: 61.4
click at [93, 250] on div at bounding box center [151, 232] width 303 height 391
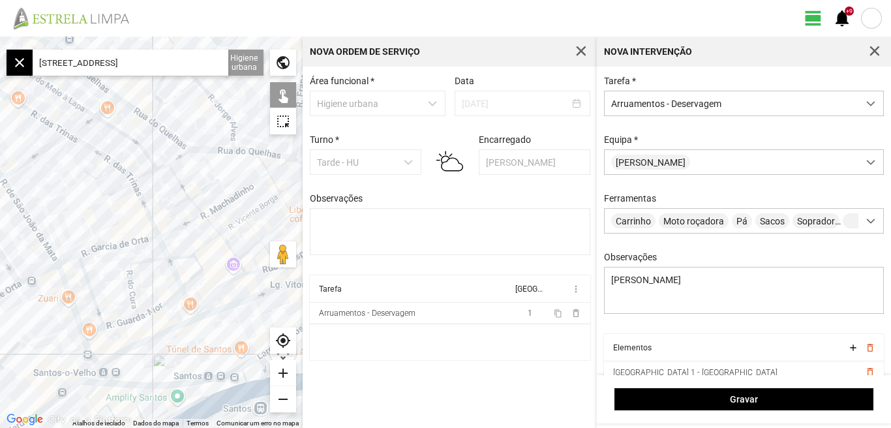
drag, startPoint x: 91, startPoint y: 227, endPoint x: 87, endPoint y: 159, distance: 68.0
click at [87, 169] on div at bounding box center [151, 232] width 303 height 391
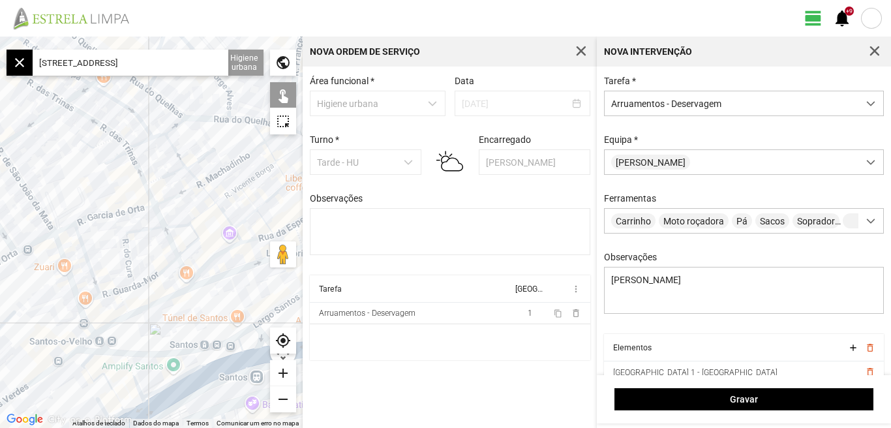
click at [158, 217] on div at bounding box center [151, 232] width 303 height 391
click at [161, 216] on div at bounding box center [151, 232] width 303 height 391
click at [187, 273] on div at bounding box center [151, 232] width 303 height 391
drag, startPoint x: 154, startPoint y: 247, endPoint x: 162, endPoint y: 241, distance: 9.4
click at [162, 241] on div at bounding box center [151, 232] width 303 height 391
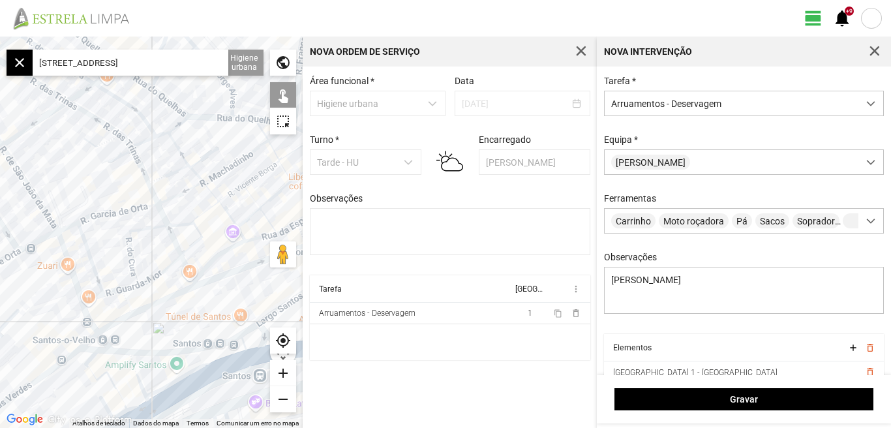
click at [283, 373] on div "add" at bounding box center [283, 373] width 26 height 26
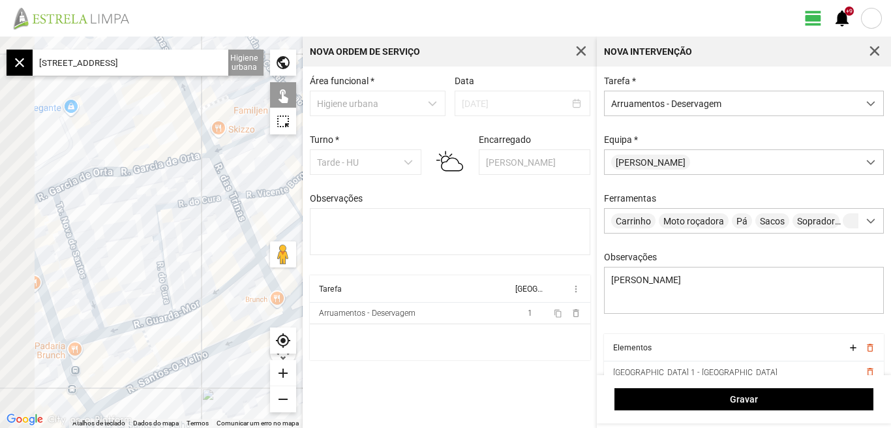
drag, startPoint x: 155, startPoint y: 282, endPoint x: 212, endPoint y: 256, distance: 62.7
click at [212, 256] on div at bounding box center [151, 232] width 303 height 391
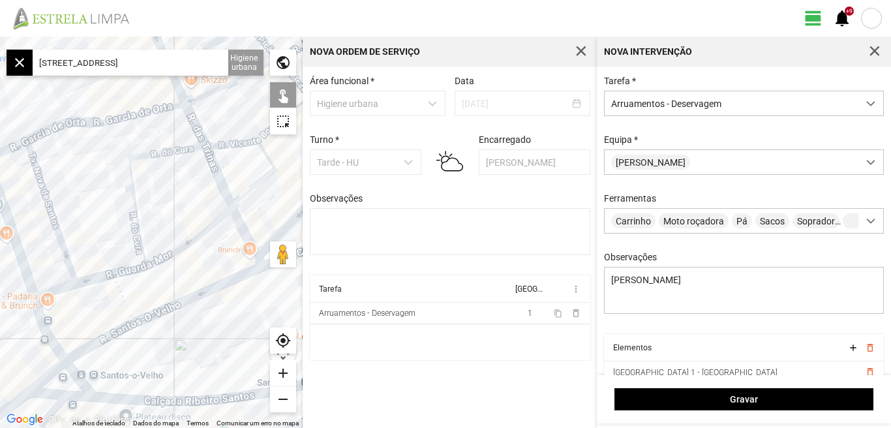
drag, startPoint x: 213, startPoint y: 255, endPoint x: 181, endPoint y: 202, distance: 62.3
click at [181, 202] on div at bounding box center [151, 232] width 303 height 391
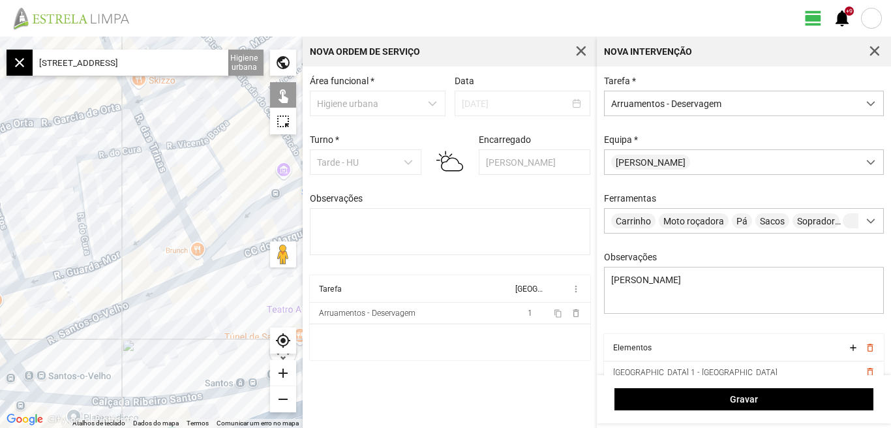
drag, startPoint x: 181, startPoint y: 202, endPoint x: 127, endPoint y: 207, distance: 54.4
click at [127, 207] on div at bounding box center [151, 232] width 303 height 391
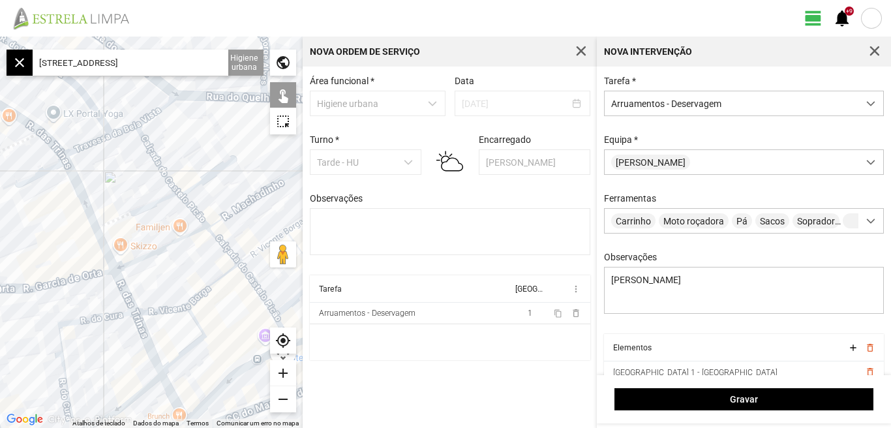
drag, startPoint x: 127, startPoint y: 207, endPoint x: 100, endPoint y: 376, distance: 170.9
click at [100, 376] on div at bounding box center [151, 232] width 303 height 391
click at [95, 143] on div at bounding box center [151, 232] width 303 height 391
click at [128, 129] on div at bounding box center [151, 232] width 303 height 391
click at [155, 116] on div at bounding box center [151, 232] width 303 height 391
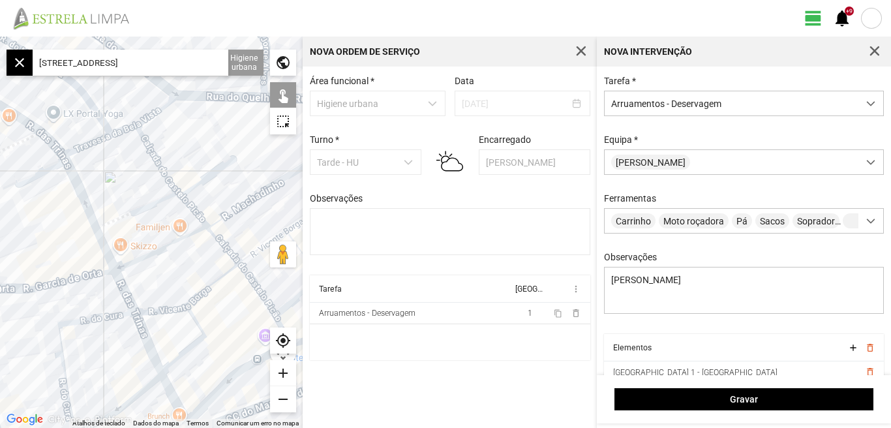
scroll to position [55, 0]
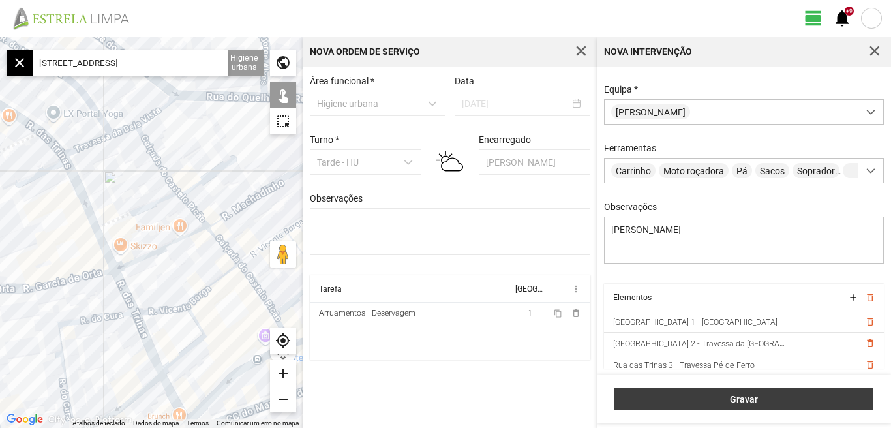
click at [752, 400] on span "Gravar" at bounding box center [744, 399] width 245 height 10
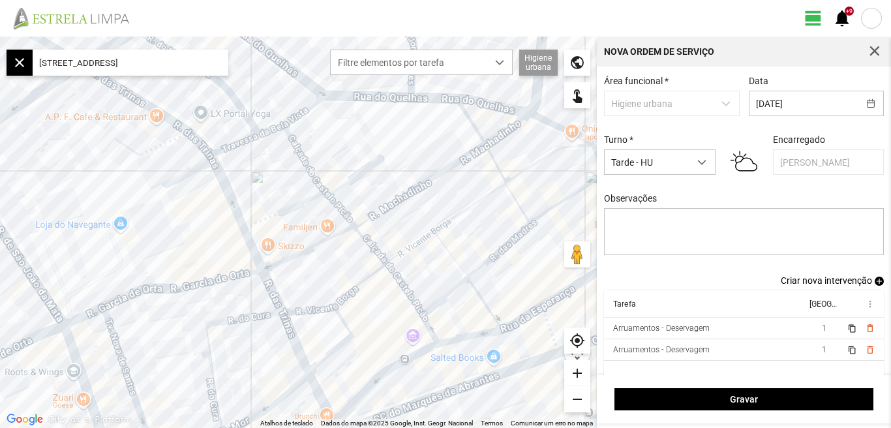
click at [804, 284] on span "Criar nova intervenção" at bounding box center [826, 280] width 91 height 10
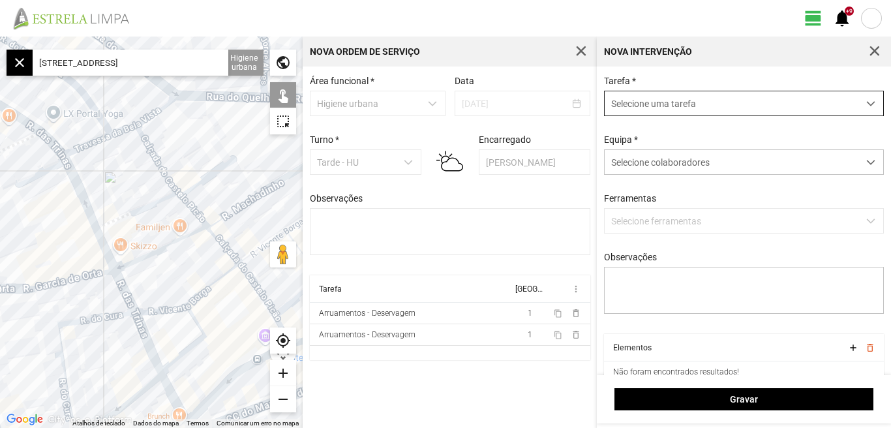
click at [866, 105] on span "dropdown trigger" at bounding box center [870, 103] width 9 height 9
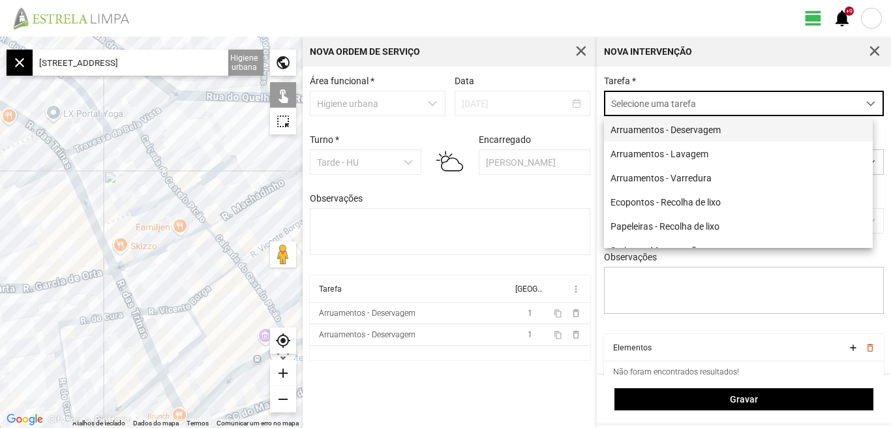
click at [707, 130] on li "Arruamentos - Deservagem" at bounding box center [738, 129] width 269 height 24
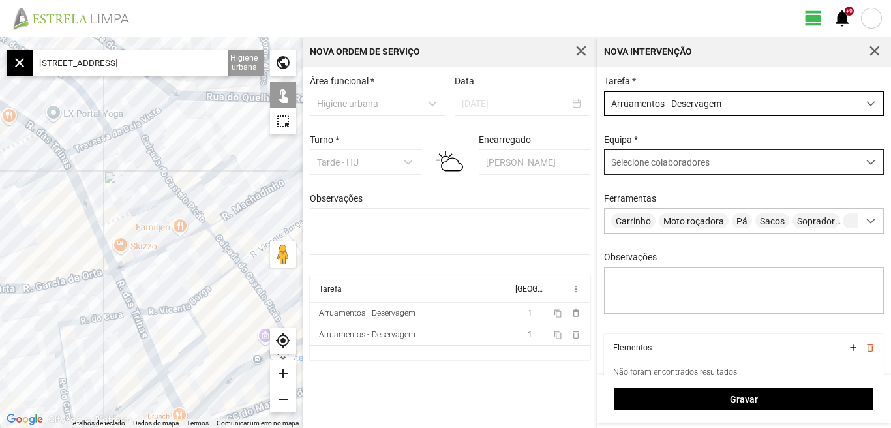
click at [866, 166] on span at bounding box center [870, 162] width 9 height 9
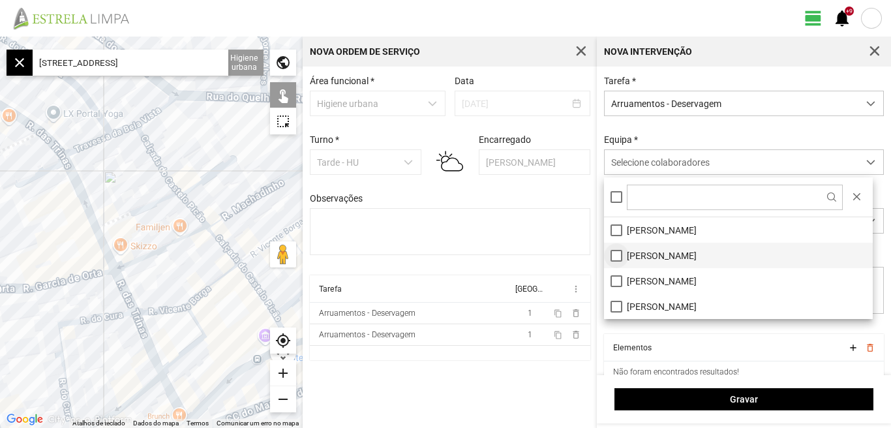
click at [614, 261] on li "[PERSON_NAME]" at bounding box center [738, 255] width 269 height 25
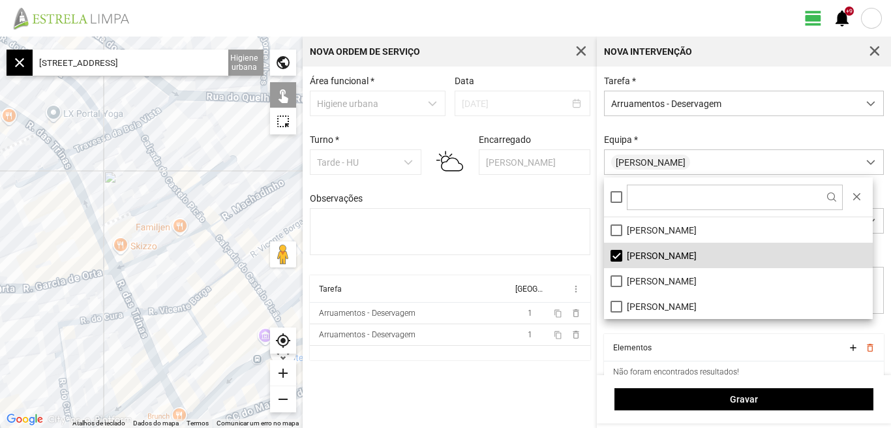
click at [502, 400] on div "Área funcional * Higiene urbana Data [DATE] Turno * Tarde - HU Encarregado Grac…" at bounding box center [450, 247] width 294 height 361
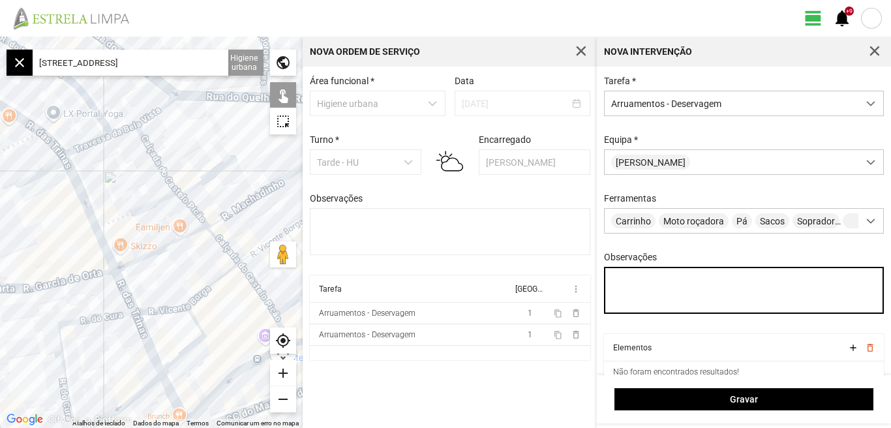
click at [637, 307] on textarea "Observações" at bounding box center [744, 290] width 280 height 47
type textarea "[PERSON_NAME]"
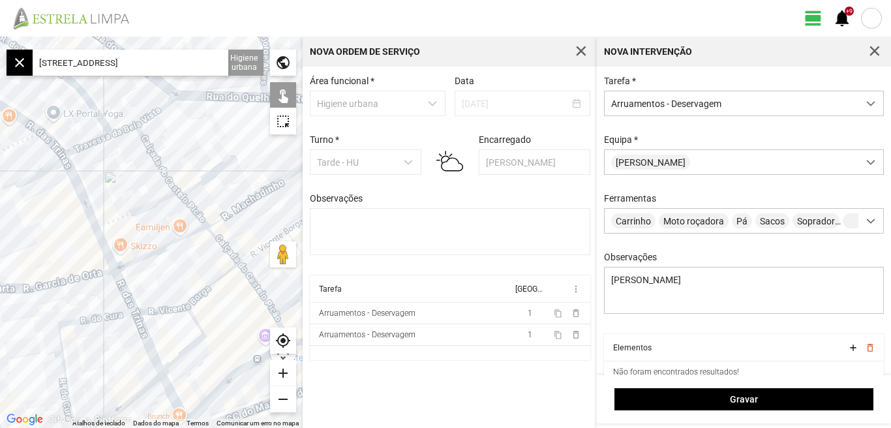
click at [187, 69] on input "[STREET_ADDRESS]" at bounding box center [131, 63] width 196 height 26
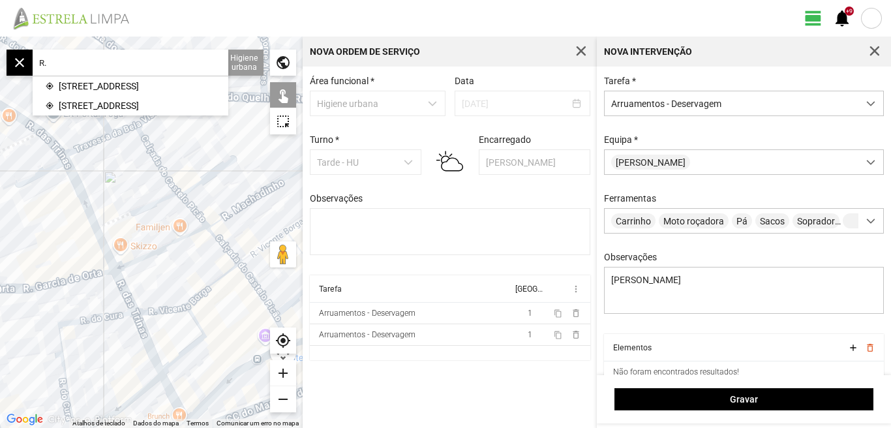
type input "R"
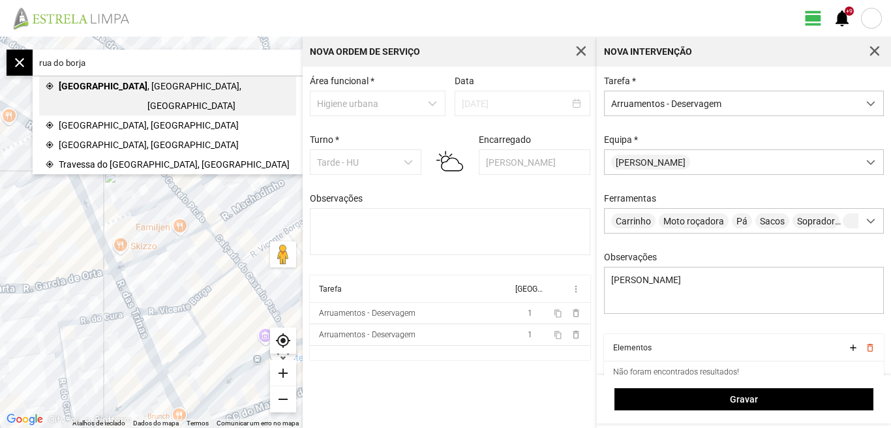
click at [92, 83] on span "[GEOGRAPHIC_DATA]" at bounding box center [103, 95] width 89 height 39
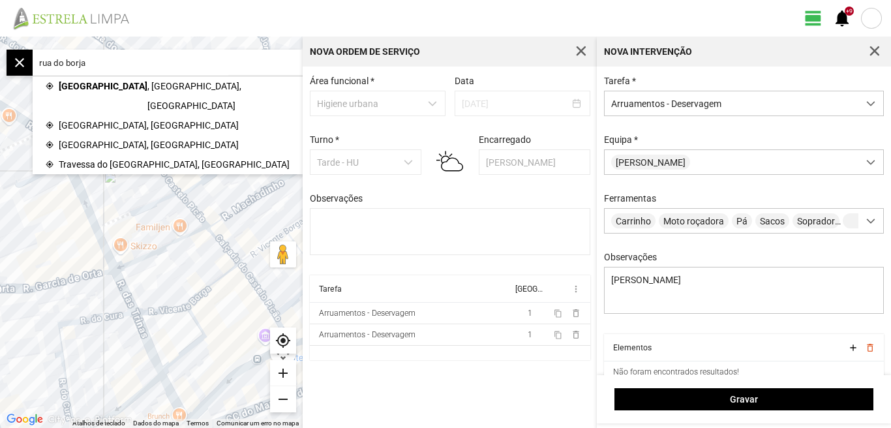
type input "[STREET_ADDRESS]"
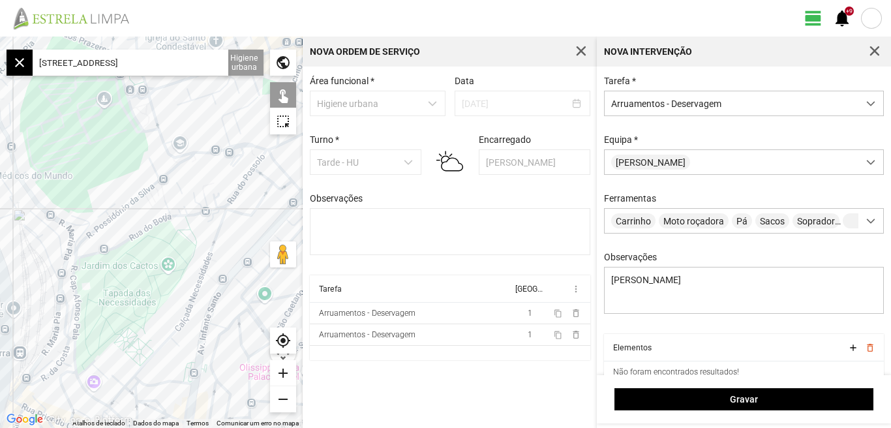
click at [276, 371] on div "add" at bounding box center [283, 373] width 26 height 26
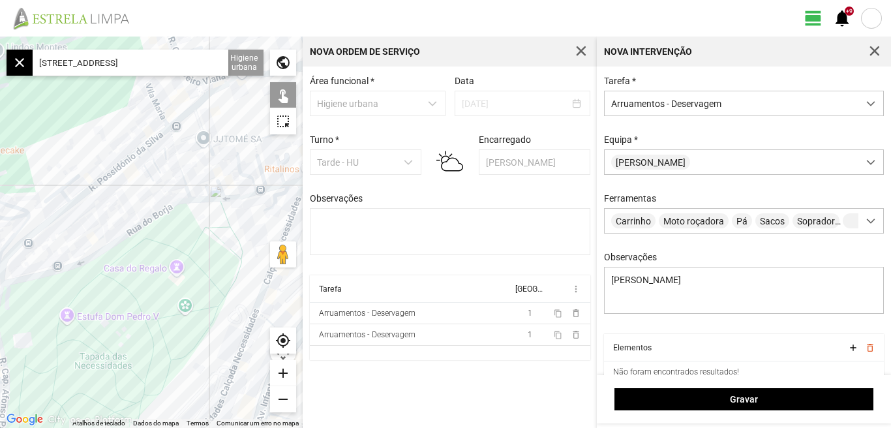
click at [120, 238] on div at bounding box center [151, 232] width 303 height 391
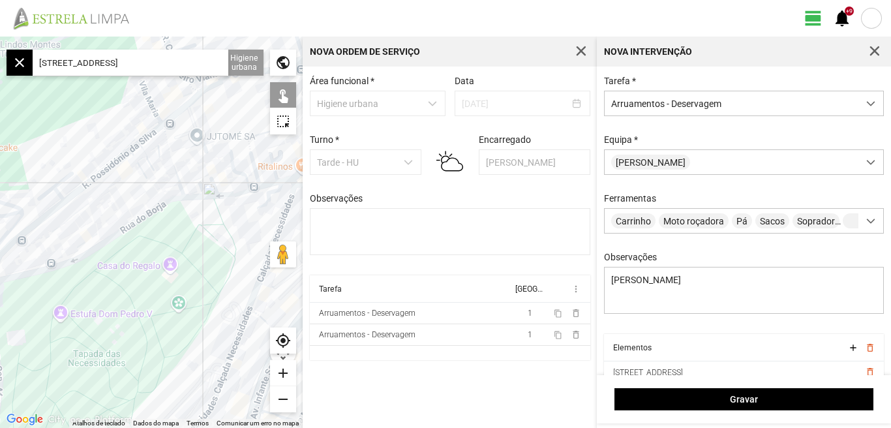
drag, startPoint x: 194, startPoint y: 243, endPoint x: 153, endPoint y: 225, distance: 44.7
click at [161, 231] on div at bounding box center [151, 232] width 303 height 391
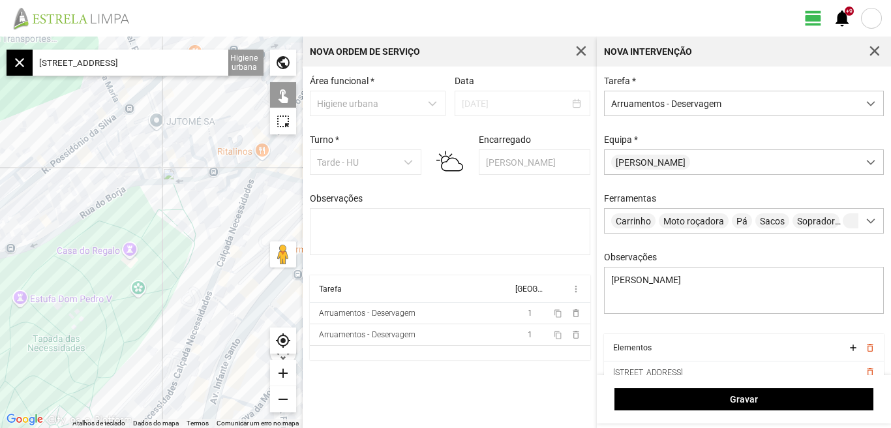
click at [151, 183] on div at bounding box center [151, 232] width 303 height 391
click at [177, 181] on div at bounding box center [151, 232] width 303 height 391
click at [200, 177] on div at bounding box center [151, 232] width 303 height 391
click at [213, 144] on div at bounding box center [151, 232] width 303 height 391
click at [235, 168] on div at bounding box center [151, 232] width 303 height 391
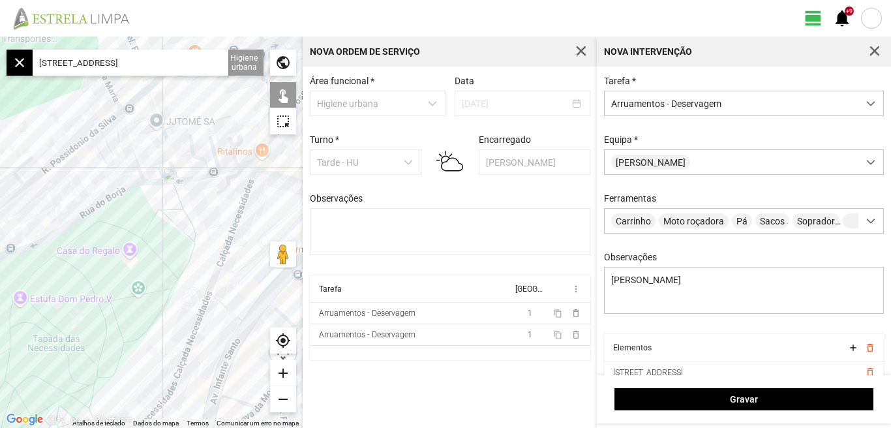
scroll to position [55, 0]
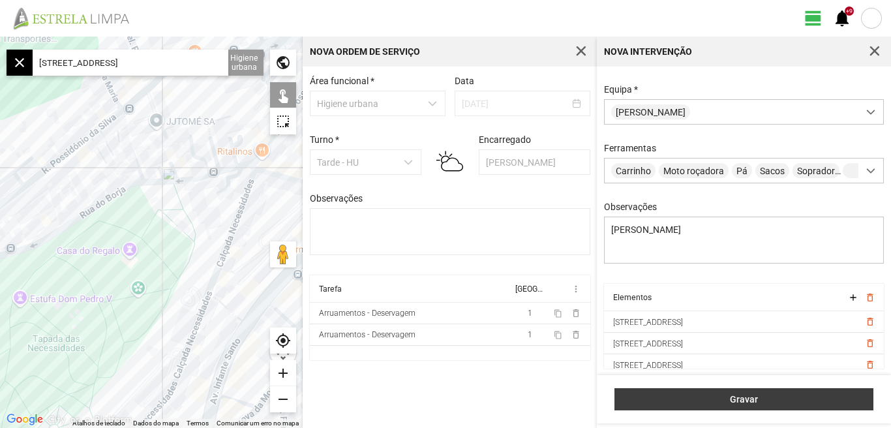
click at [748, 403] on span "Gravar" at bounding box center [744, 399] width 245 height 10
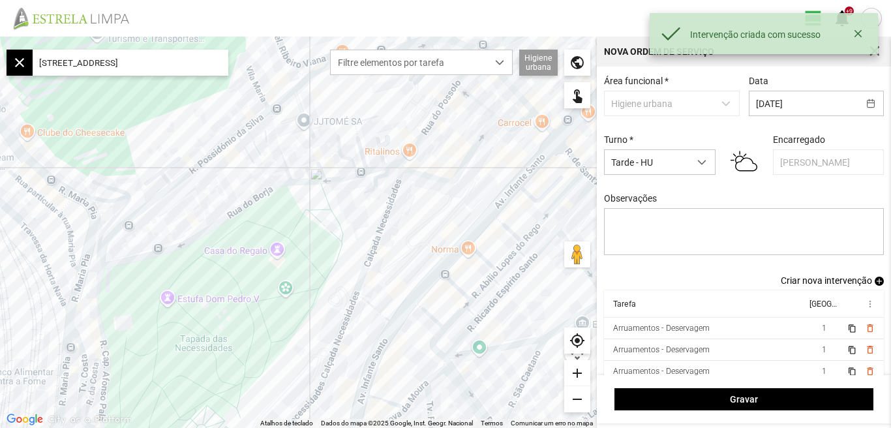
scroll to position [11, 0]
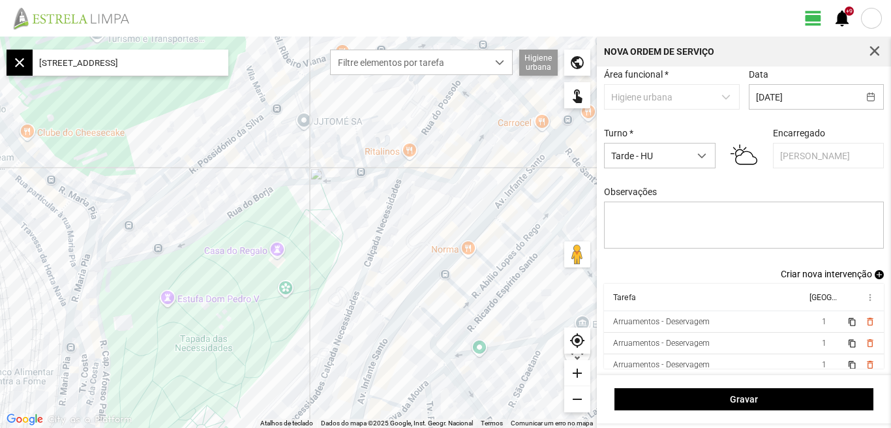
click at [813, 273] on span "Criar nova intervenção" at bounding box center [826, 274] width 91 height 10
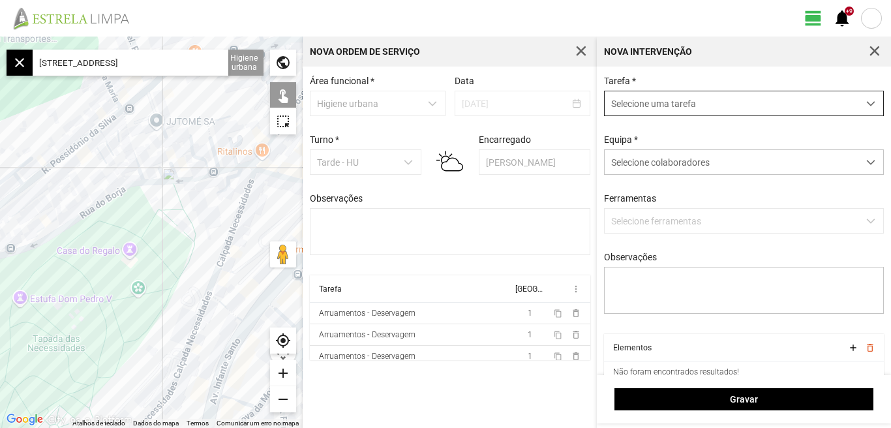
click at [866, 102] on span "dropdown trigger" at bounding box center [870, 103] width 9 height 9
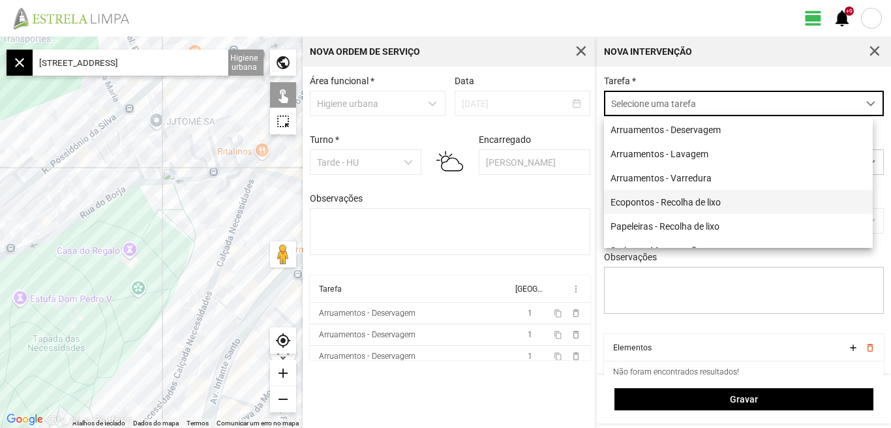
click at [706, 203] on li "Ecopontos - Recolha de lixo" at bounding box center [738, 202] width 269 height 24
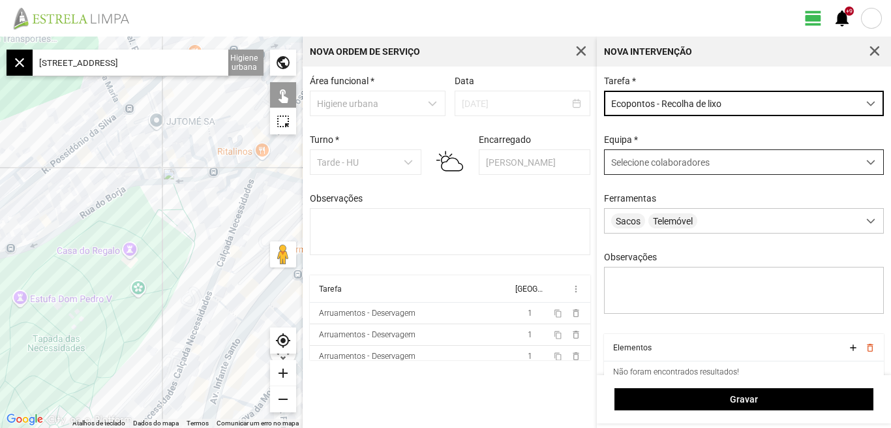
click at [866, 162] on span at bounding box center [870, 162] width 9 height 9
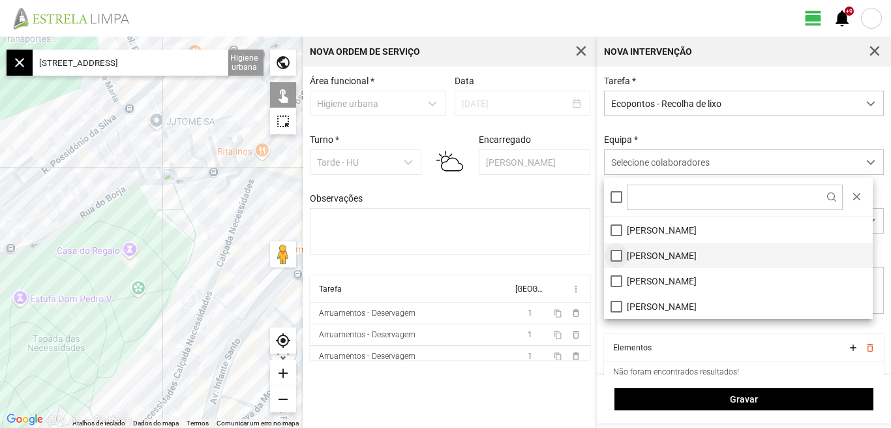
click at [620, 256] on li "[PERSON_NAME]" at bounding box center [738, 255] width 269 height 25
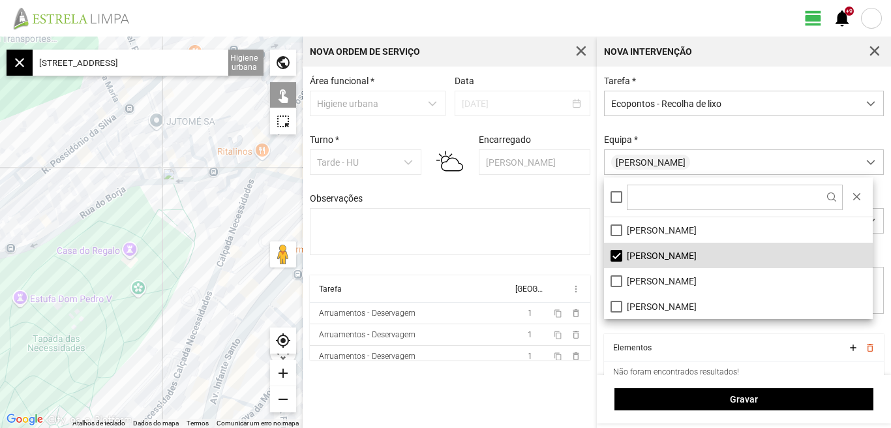
click at [435, 5] on fbc-header "view_day +9 notifications" at bounding box center [445, 18] width 891 height 37
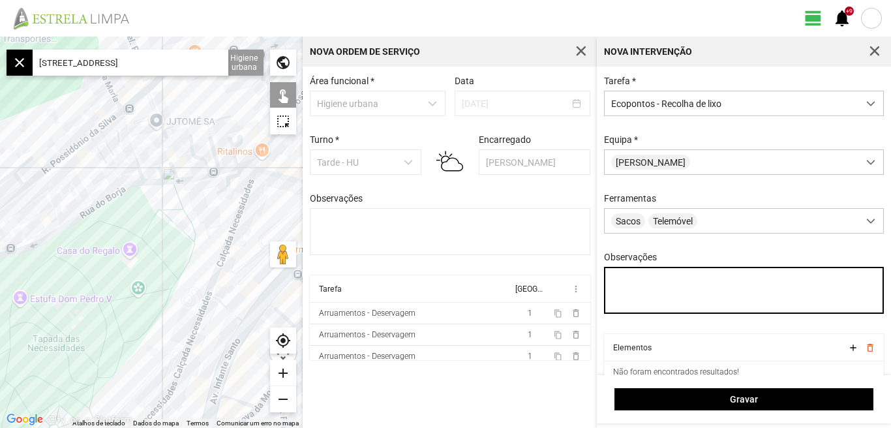
click at [623, 289] on textarea "Observações" at bounding box center [744, 290] width 280 height 47
type textarea "Umaro"
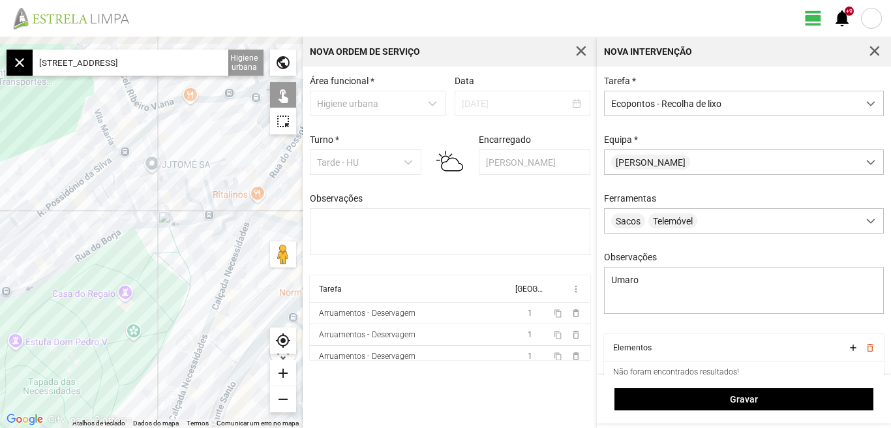
drag, startPoint x: 149, startPoint y: 214, endPoint x: 139, endPoint y: 235, distance: 23.6
click at [140, 235] on div at bounding box center [151, 232] width 303 height 391
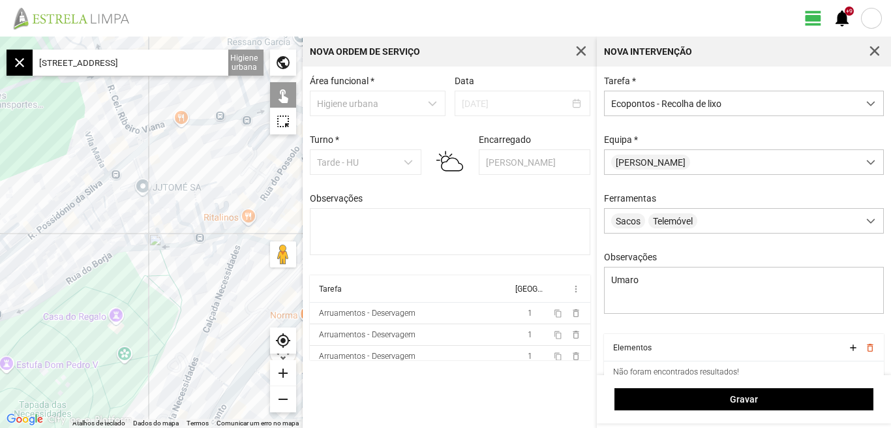
click at [206, 128] on div at bounding box center [151, 232] width 303 height 391
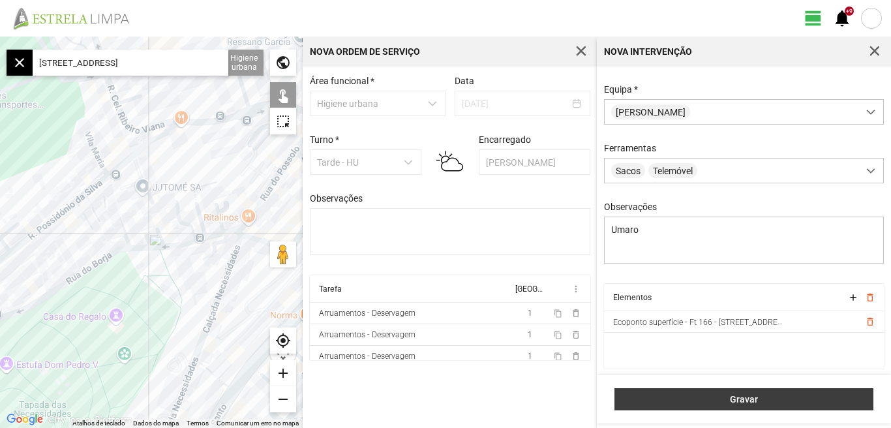
click at [740, 404] on span "Gravar" at bounding box center [744, 399] width 245 height 10
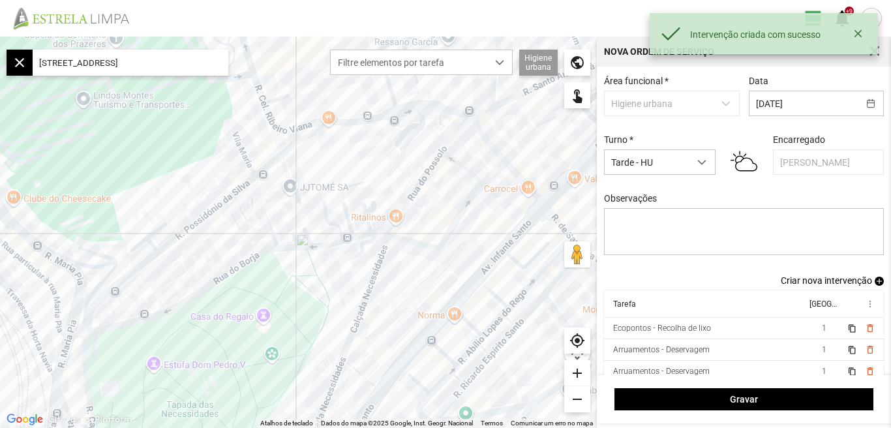
click at [814, 283] on span "Criar nova intervenção" at bounding box center [826, 280] width 91 height 10
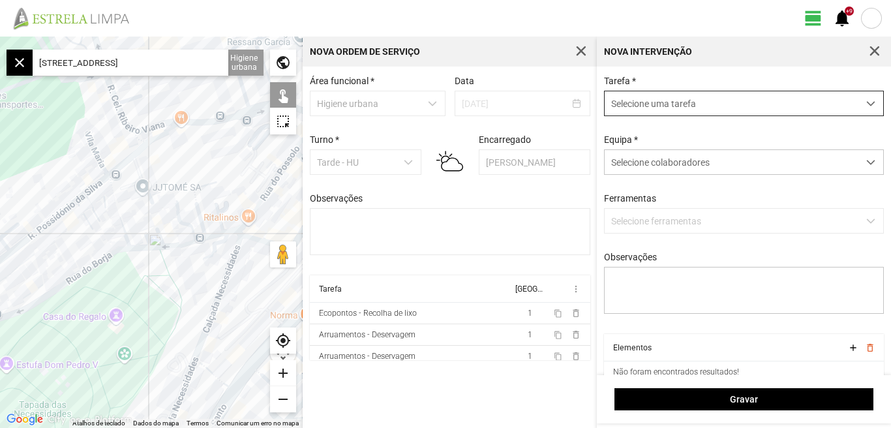
click at [858, 110] on div "dropdown trigger" at bounding box center [870, 103] width 25 height 24
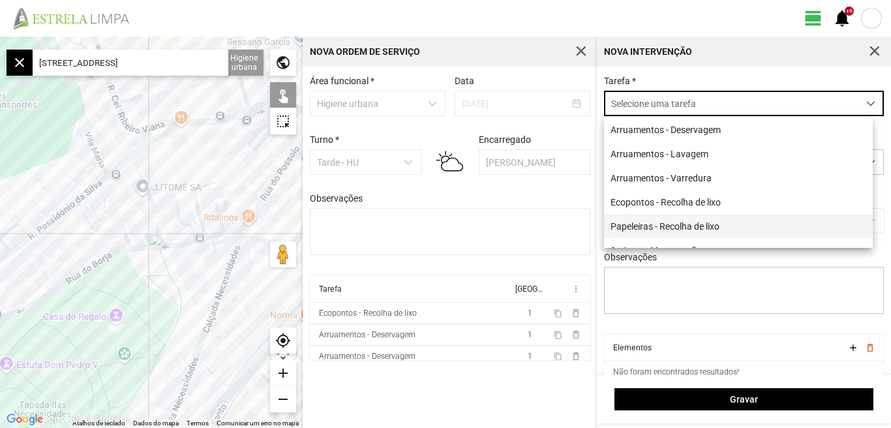
click at [683, 232] on li "Papeleiras - Recolha de lixo" at bounding box center [738, 226] width 269 height 24
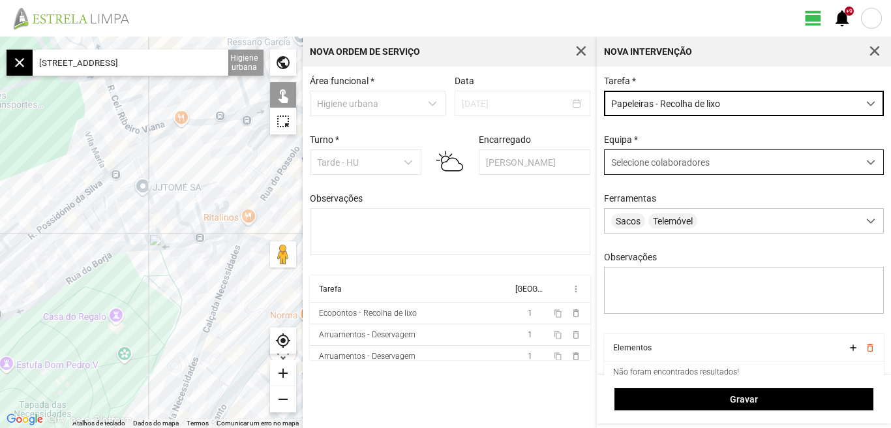
click at [866, 162] on span at bounding box center [870, 162] width 9 height 9
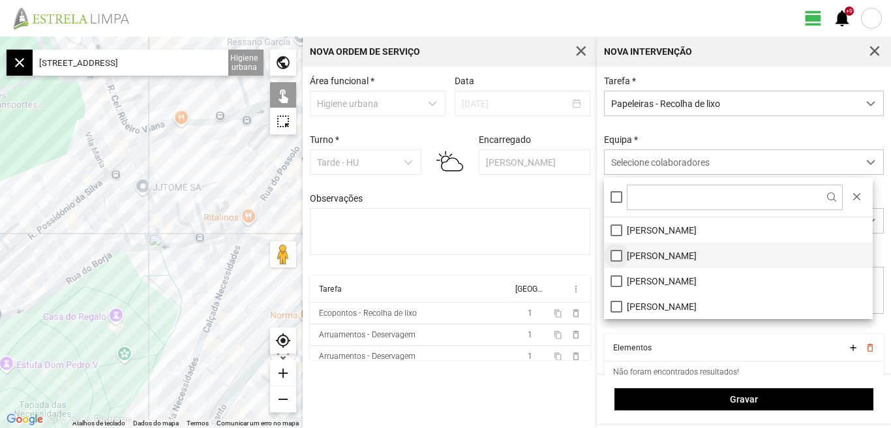
click at [612, 260] on li "[PERSON_NAME]" at bounding box center [738, 255] width 269 height 25
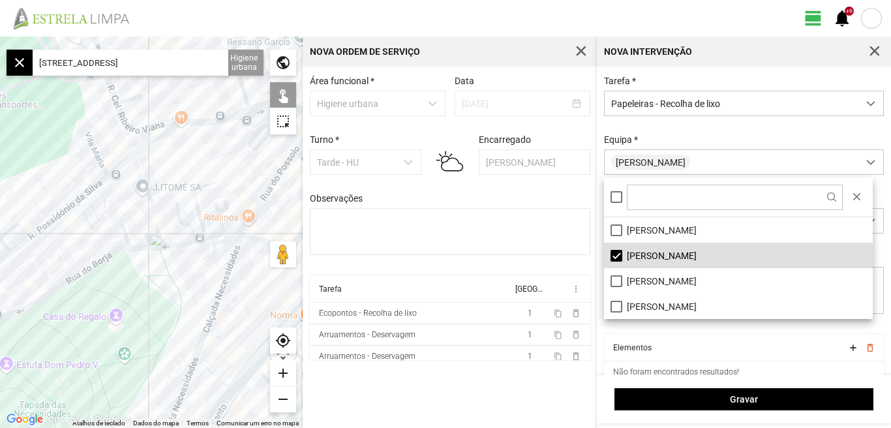
click at [507, 22] on fbc-header "view_day +9 notifications" at bounding box center [445, 18] width 891 height 37
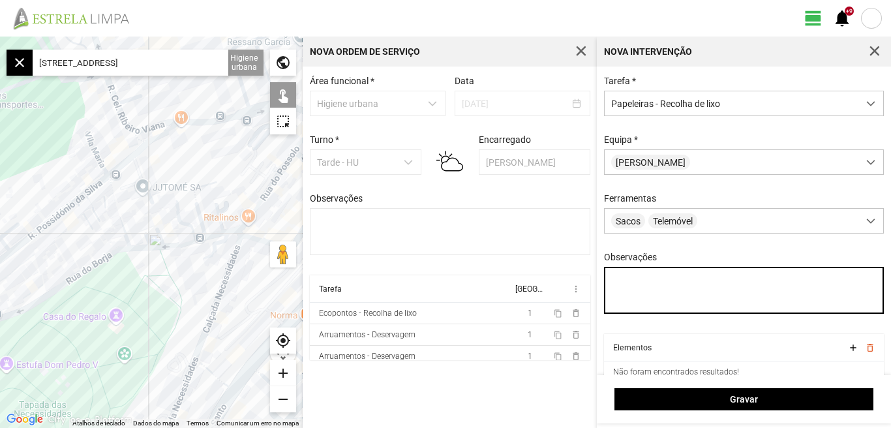
click at [631, 290] on textarea "Observações" at bounding box center [744, 290] width 280 height 47
type textarea "Umaro"
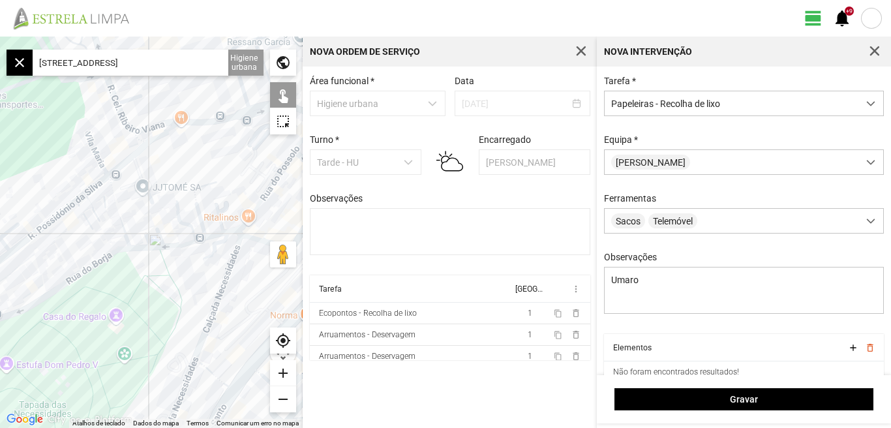
click at [208, 281] on div at bounding box center [151, 232] width 303 height 391
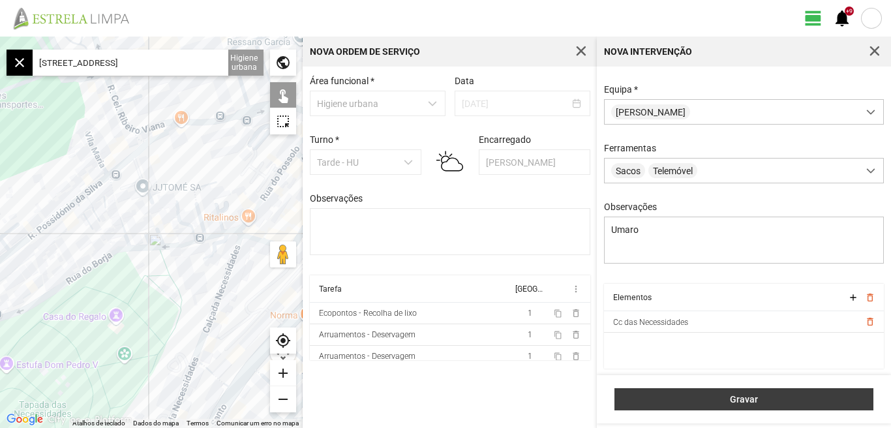
click at [745, 402] on span "Gravar" at bounding box center [744, 399] width 245 height 10
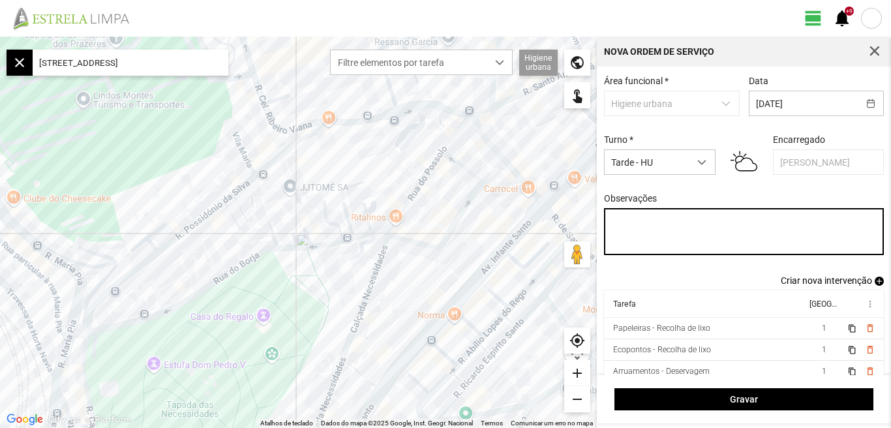
click at [635, 238] on textarea "Observações" at bounding box center [744, 231] width 280 height 47
click at [672, 232] on textarea "[PERSON_NAME]: Ferias" at bounding box center [744, 231] width 280 height 47
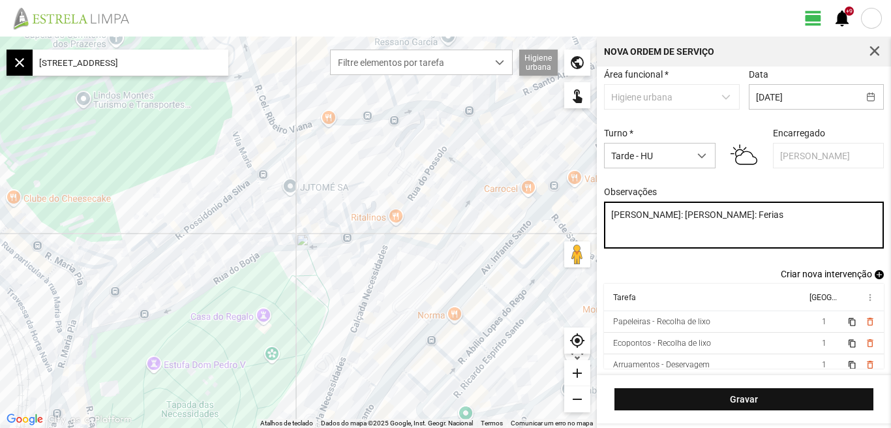
type textarea "[PERSON_NAME]: [PERSON_NAME]: Ferias"
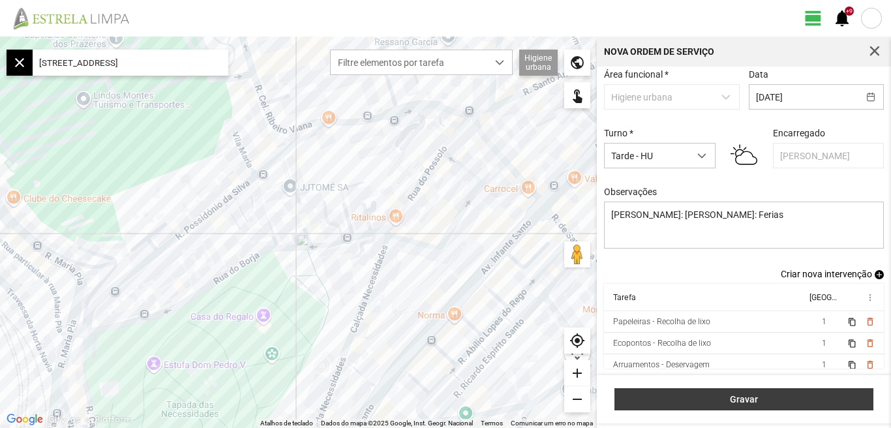
click at [750, 402] on span "Gravar" at bounding box center [744, 399] width 245 height 10
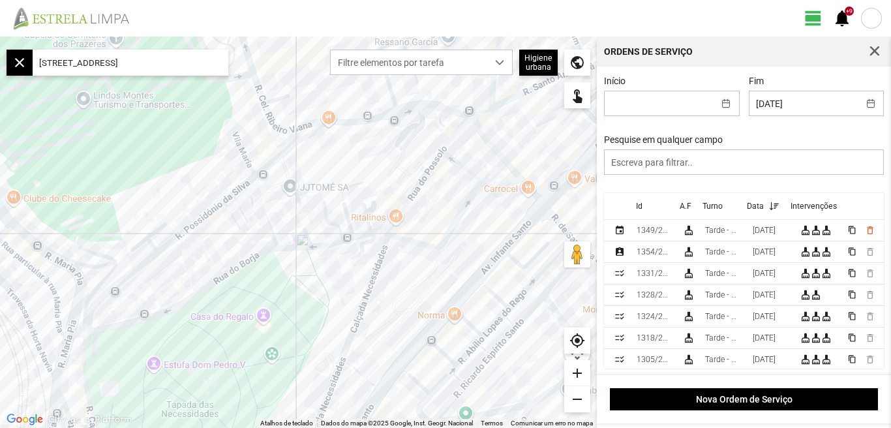
scroll to position [3, 0]
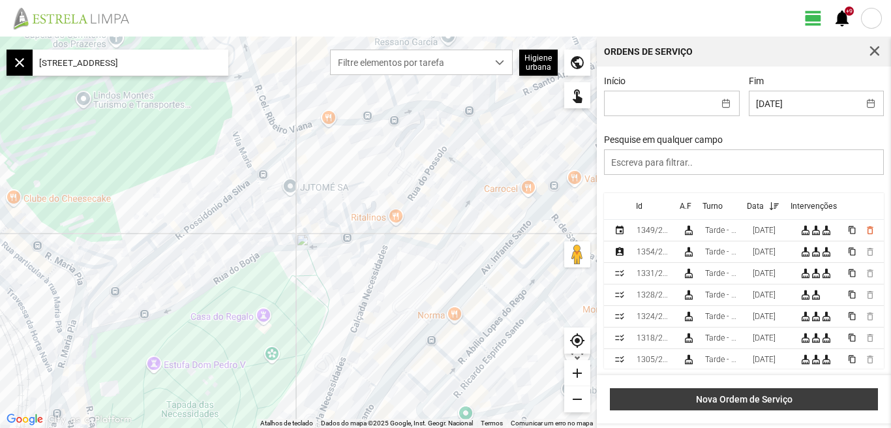
click at [764, 402] on span "Nova Ordem de Serviço" at bounding box center [744, 399] width 254 height 10
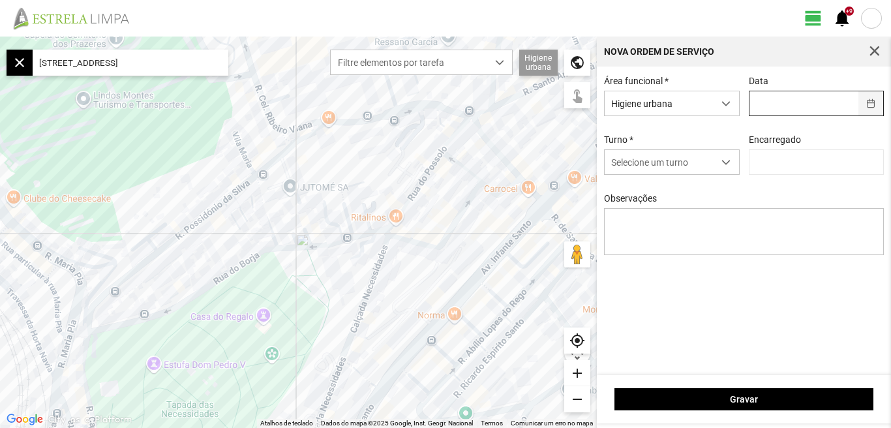
click at [877, 100] on button "button" at bounding box center [870, 103] width 25 height 24
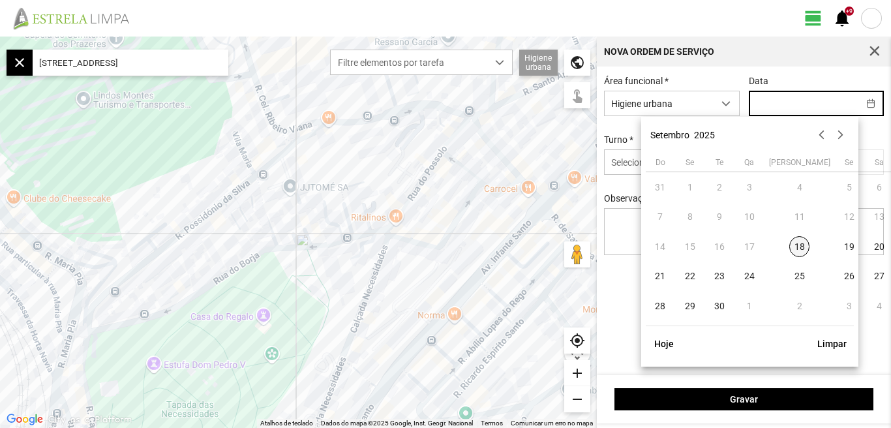
click at [789, 243] on span "18" at bounding box center [799, 246] width 21 height 21
type input "[DATE]"
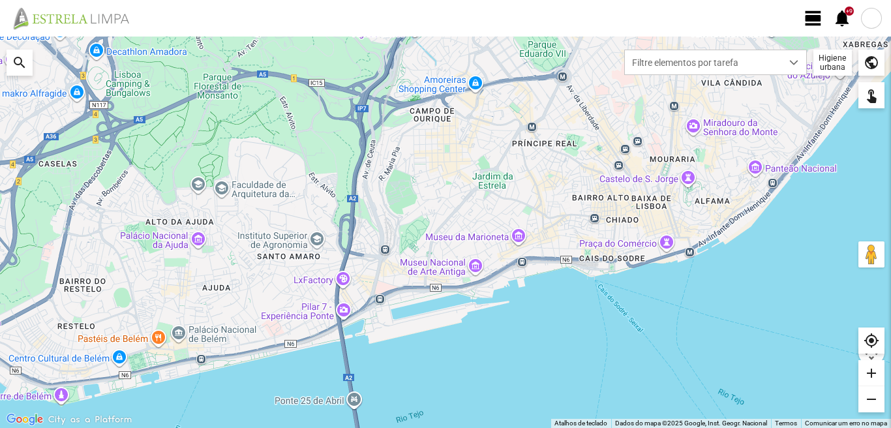
click at [809, 9] on span "view_day" at bounding box center [813, 18] width 20 height 20
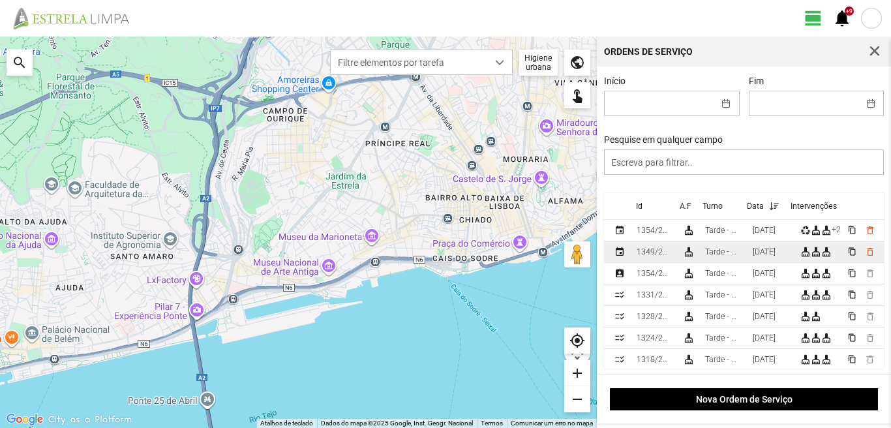
click at [774, 254] on div "[DATE]" at bounding box center [764, 251] width 23 height 9
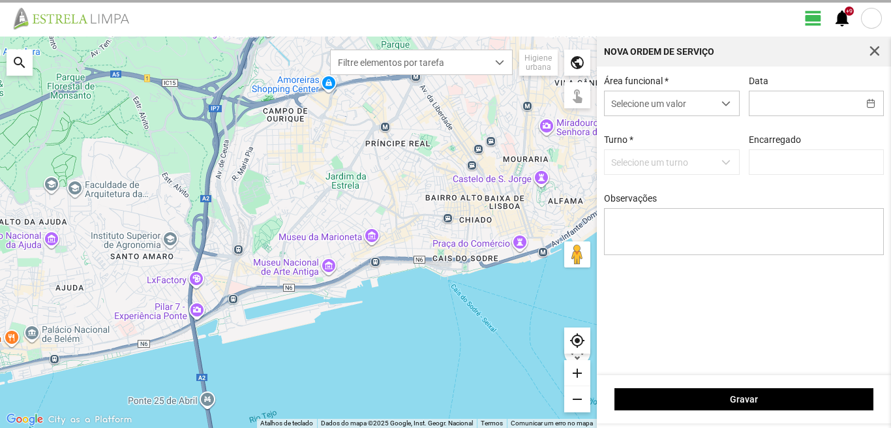
type input "[DATE]"
type input "[PERSON_NAME]"
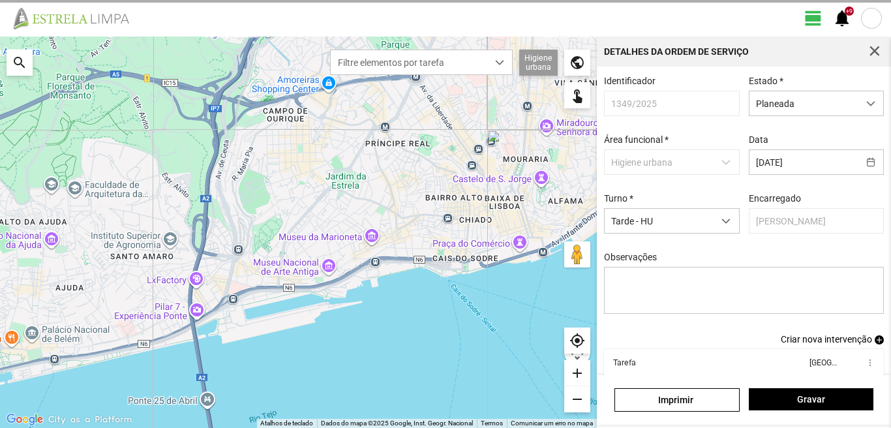
scroll to position [71, 0]
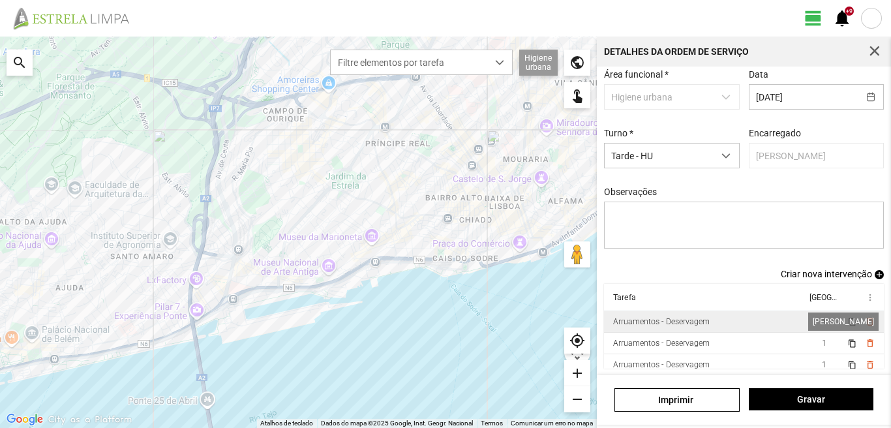
click at [822, 322] on span "1" at bounding box center [824, 321] width 5 height 9
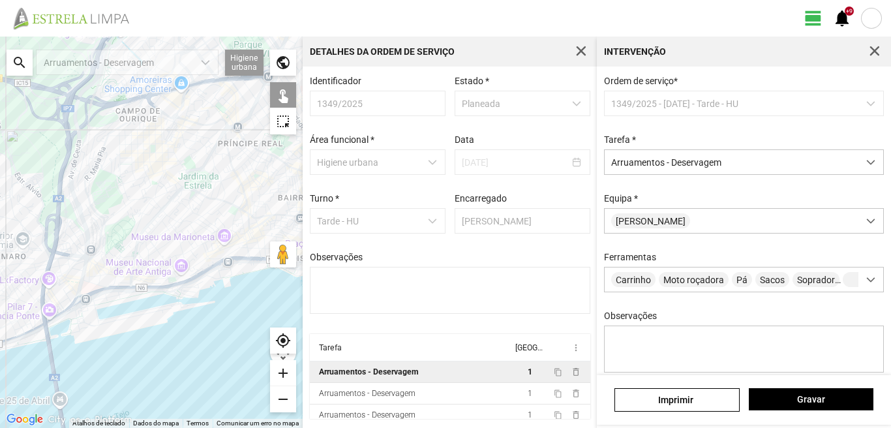
scroll to position [115, 0]
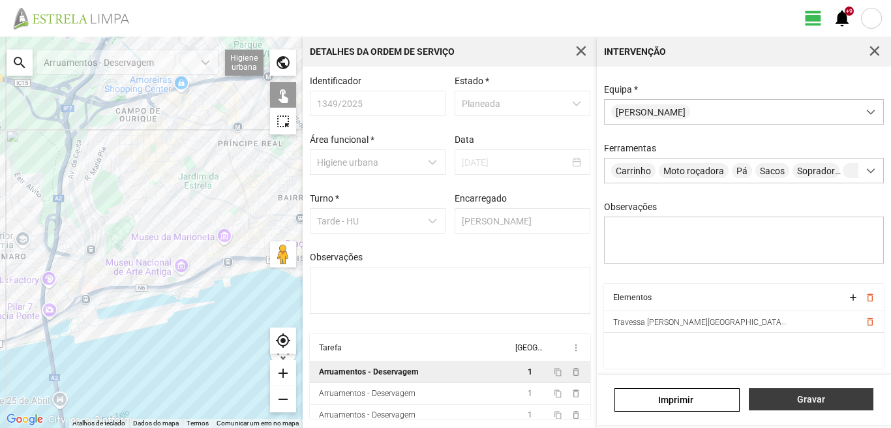
click at [799, 402] on span "Gravar" at bounding box center [810, 399] width 111 height 10
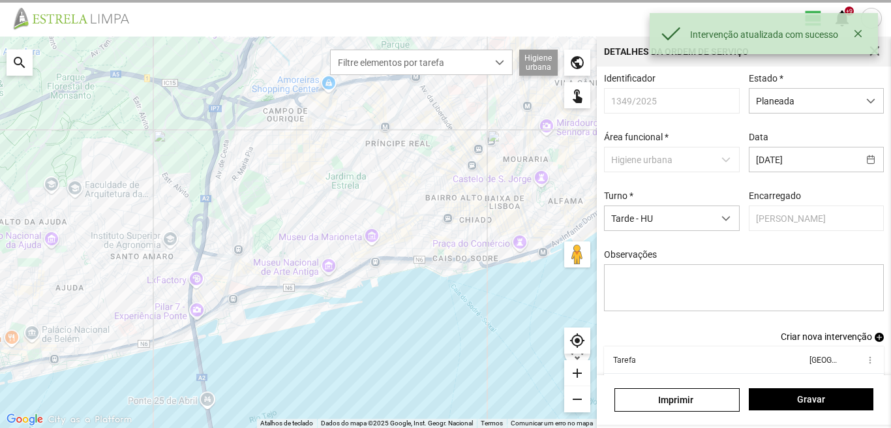
scroll to position [71, 0]
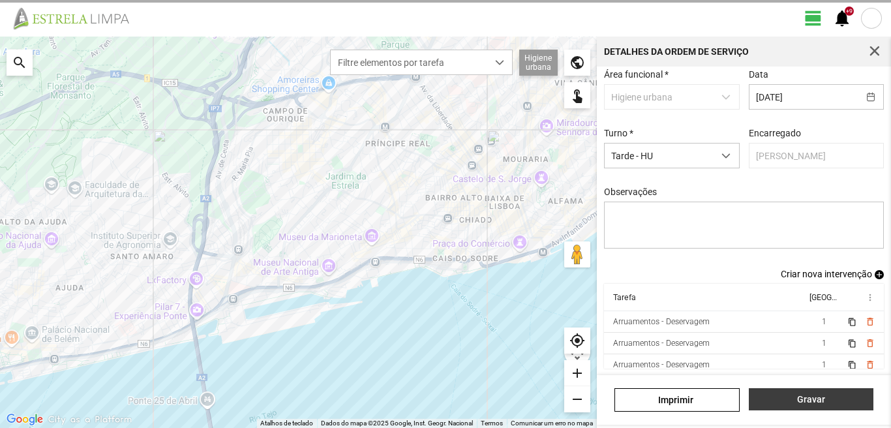
click at [825, 400] on span "Gravar" at bounding box center [810, 399] width 111 height 10
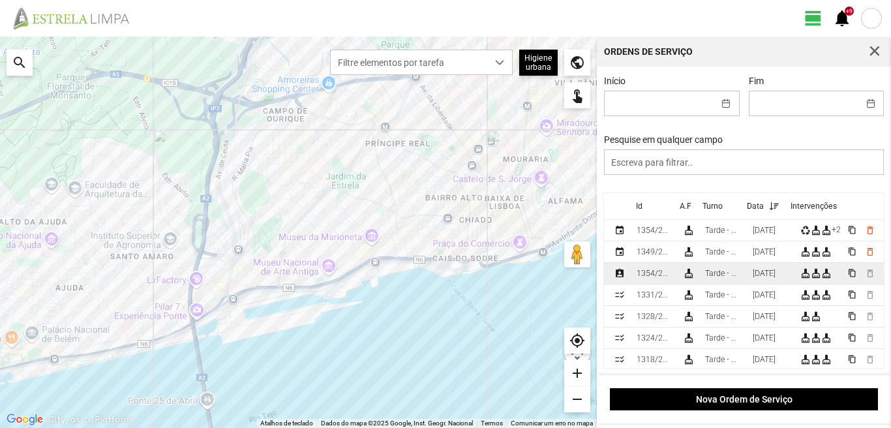
click at [770, 274] on div "[DATE]" at bounding box center [764, 273] width 23 height 9
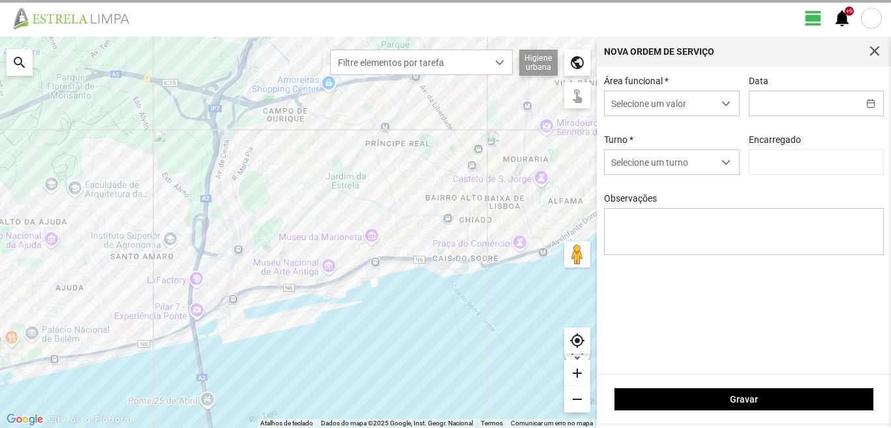
type input "[DATE]"
type input "[PERSON_NAME]"
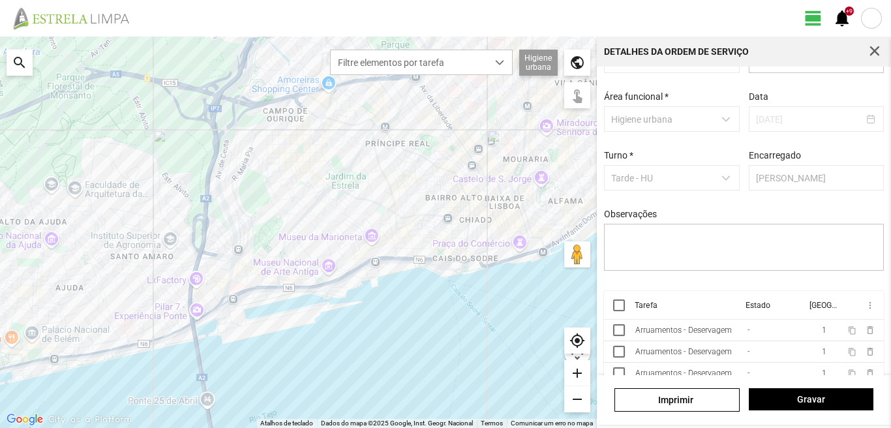
scroll to position [55, 0]
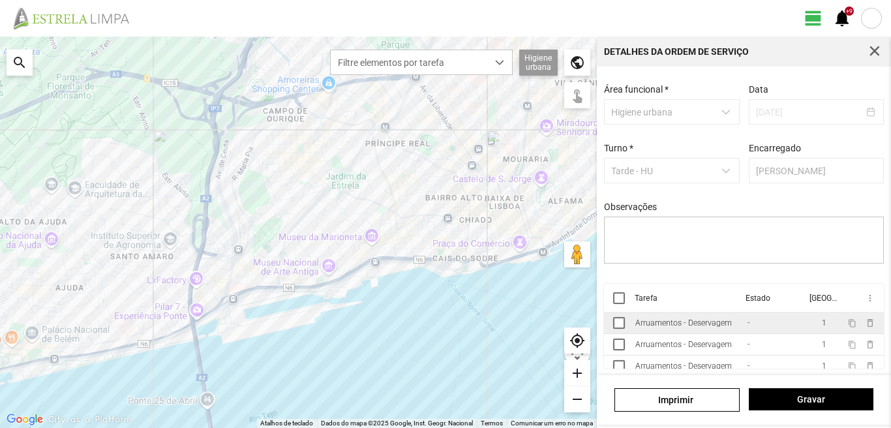
click at [805, 322] on td "1" at bounding box center [823, 323] width 37 height 22
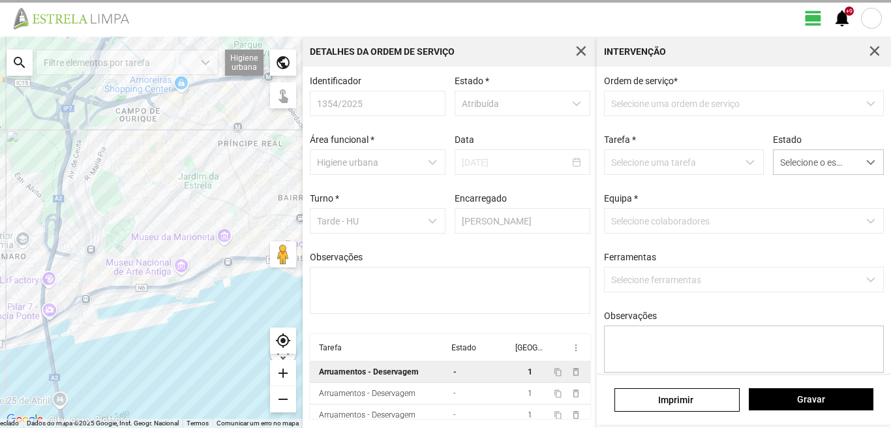
type textarea "[PERSON_NAME]"
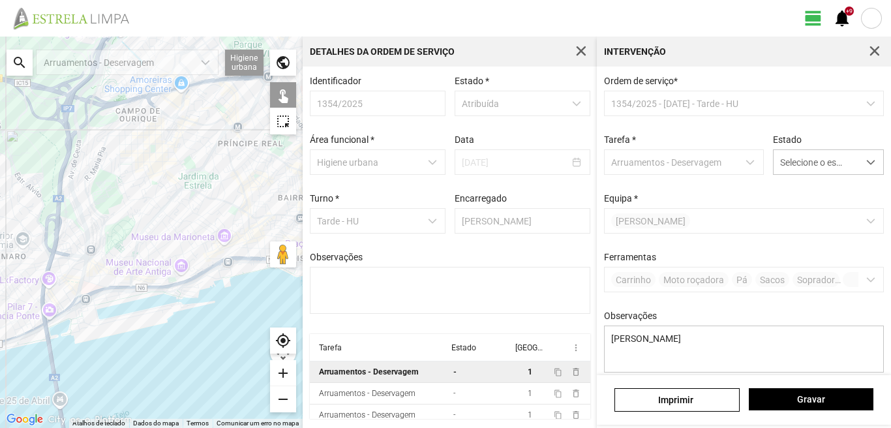
scroll to position [115, 0]
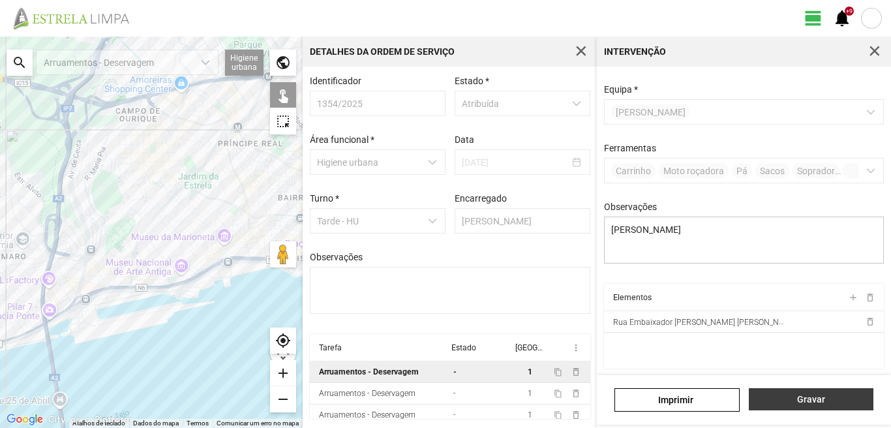
click at [805, 398] on span "Gravar" at bounding box center [810, 399] width 111 height 10
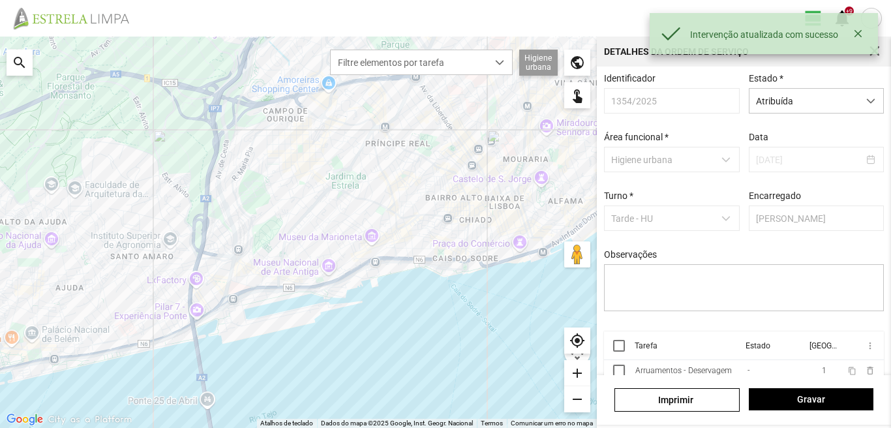
scroll to position [55, 0]
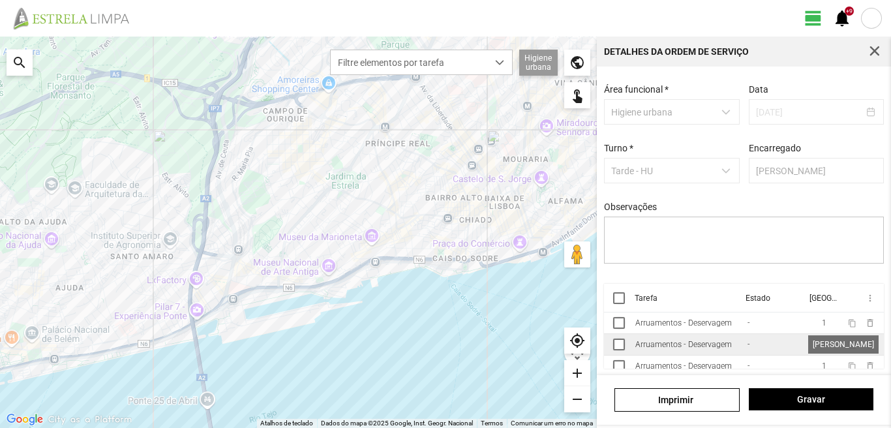
click at [822, 343] on span "1" at bounding box center [824, 344] width 5 height 9
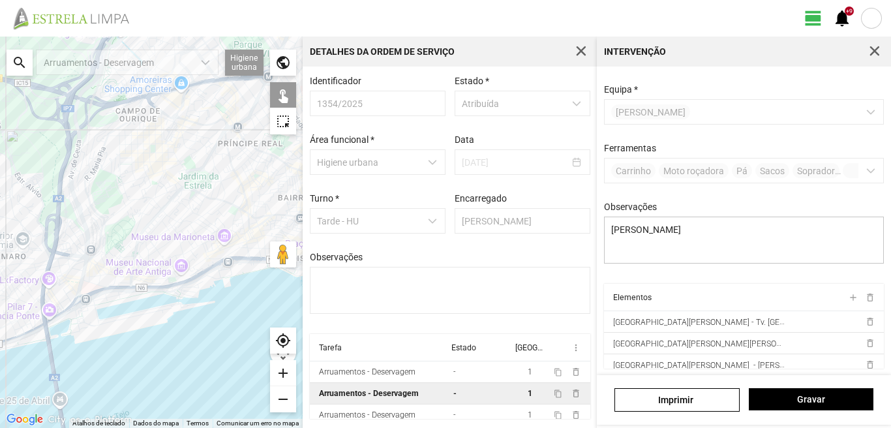
scroll to position [50, 0]
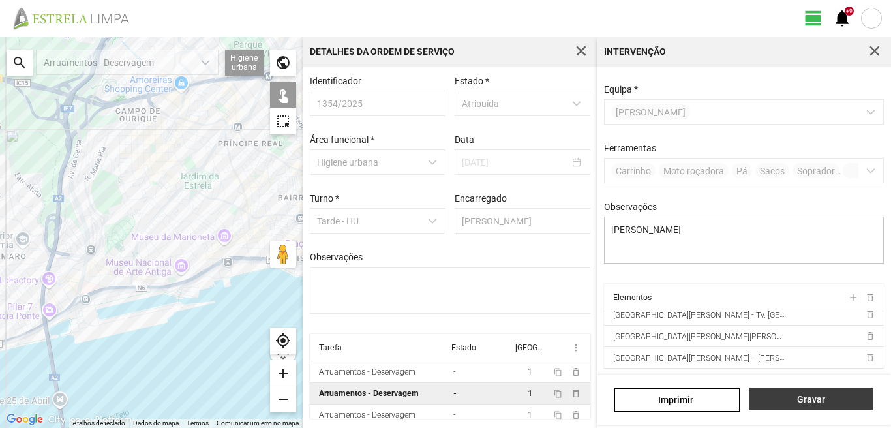
click at [807, 404] on span "Gravar" at bounding box center [810, 399] width 111 height 10
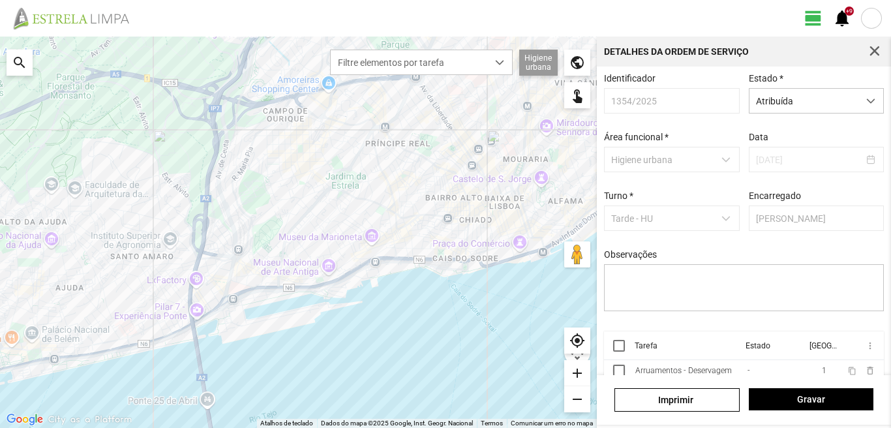
scroll to position [55, 0]
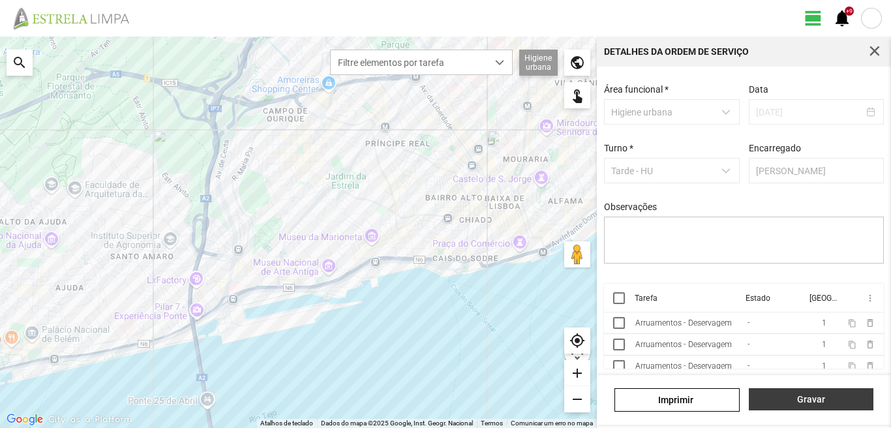
click at [803, 401] on span "Gravar" at bounding box center [810, 399] width 111 height 10
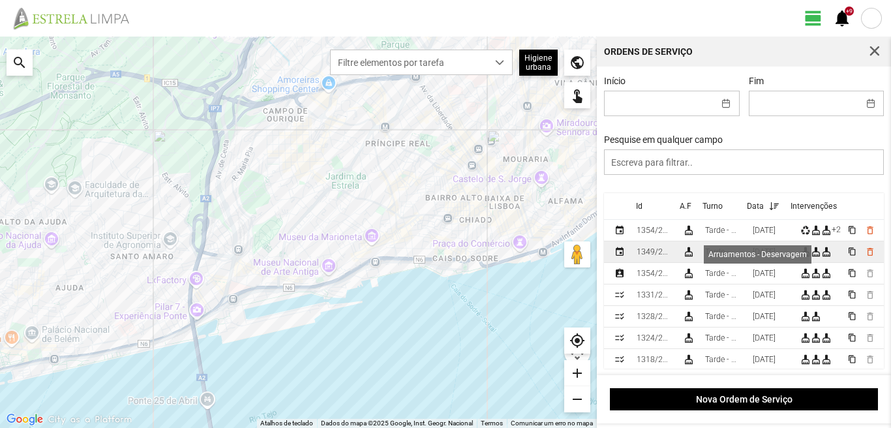
click at [815, 256] on div "cleaning_services" at bounding box center [816, 252] width 10 height 10
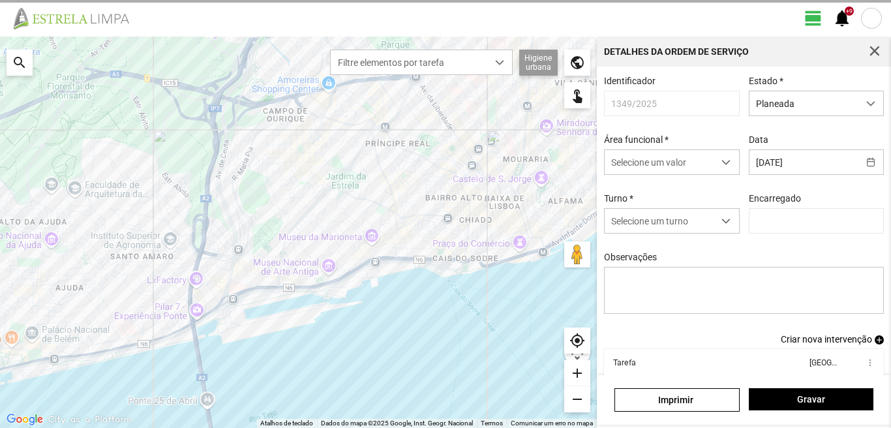
type input "[PERSON_NAME]"
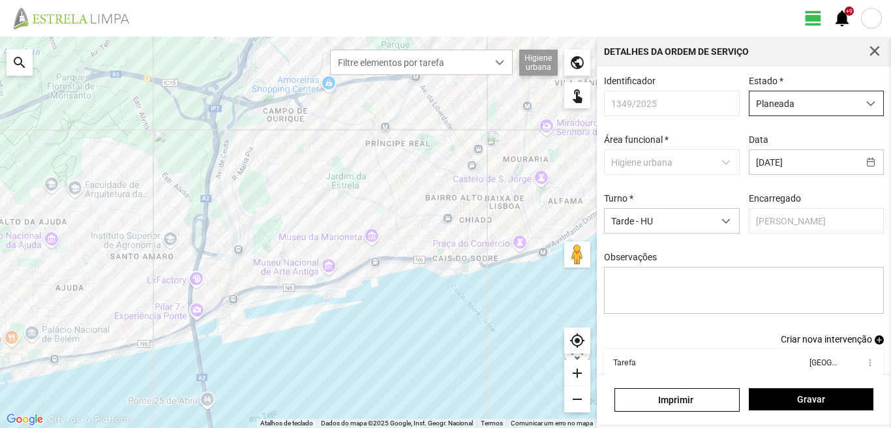
click at [866, 103] on span "dropdown trigger" at bounding box center [870, 103] width 9 height 9
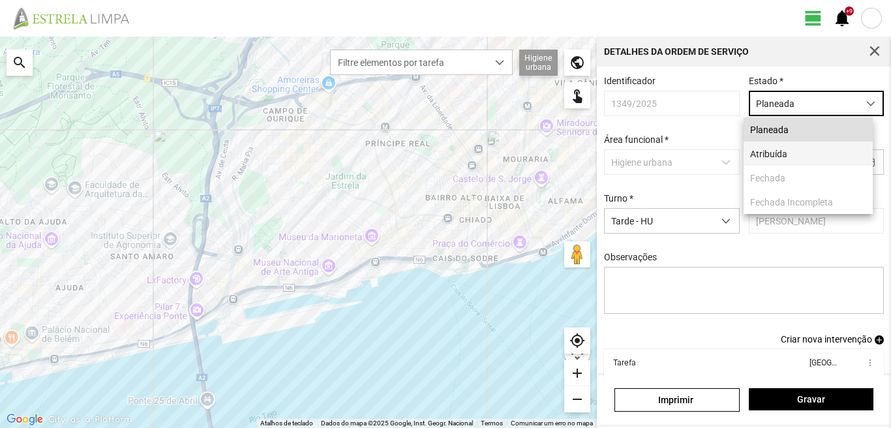
click at [776, 151] on li "Atribuída" at bounding box center [807, 154] width 129 height 24
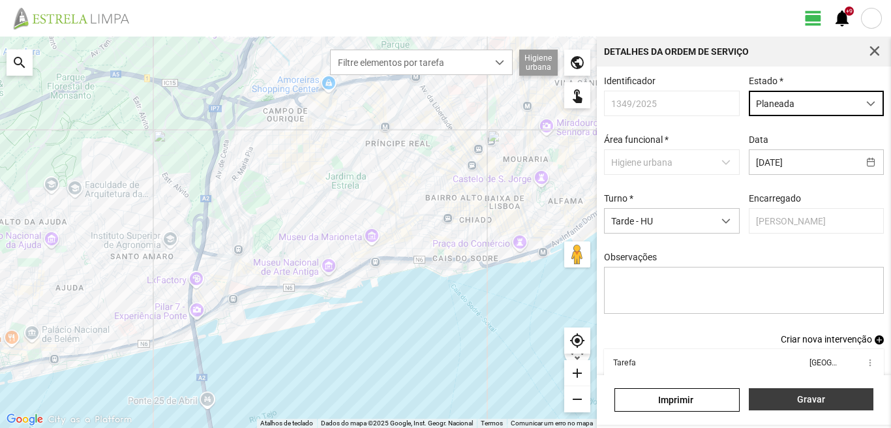
click at [808, 398] on span "Gravar" at bounding box center [810, 399] width 111 height 10
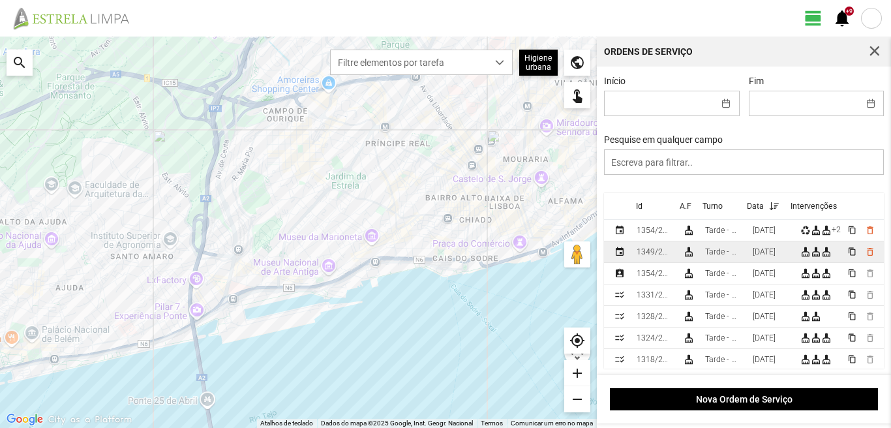
click at [775, 256] on div "[DATE]" at bounding box center [764, 251] width 23 height 9
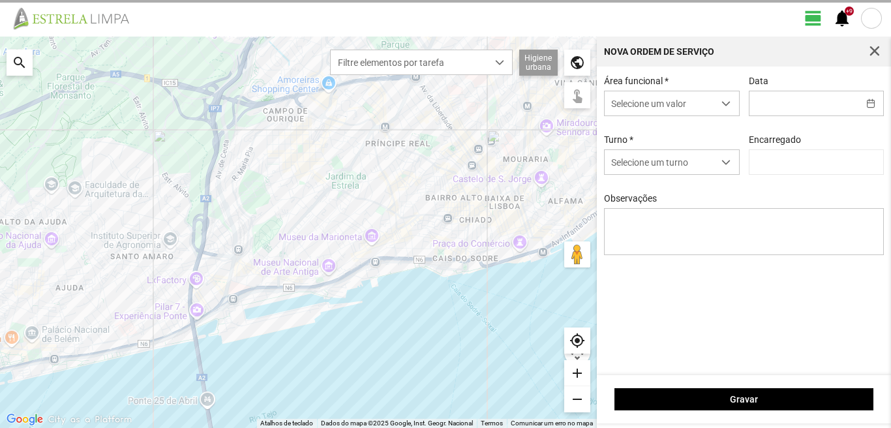
type input "[DATE]"
type input "[PERSON_NAME]"
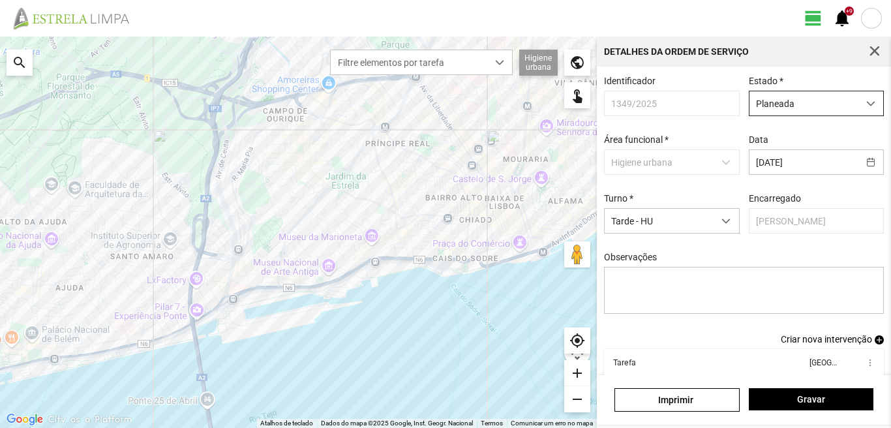
click at [866, 106] on span "dropdown trigger" at bounding box center [870, 103] width 9 height 9
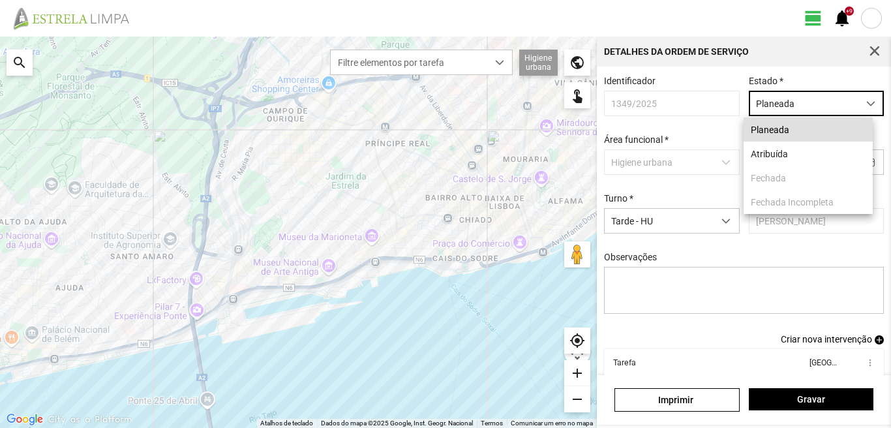
scroll to position [7, 58]
click at [782, 155] on li "Atribuída" at bounding box center [807, 154] width 129 height 24
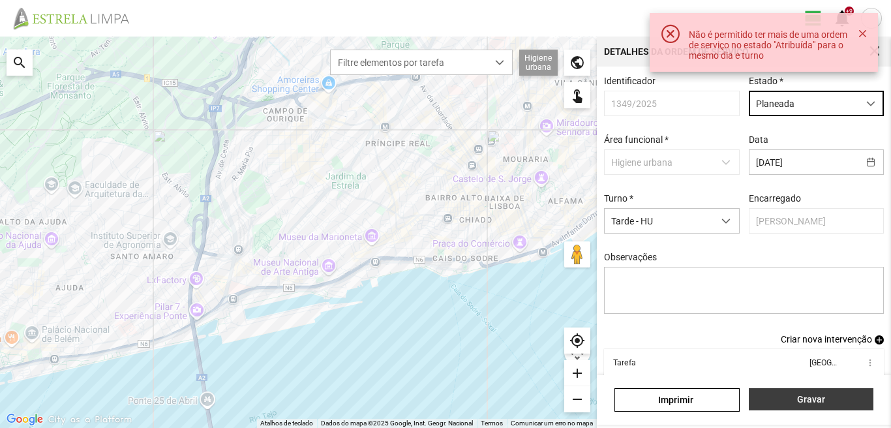
click at [809, 399] on span "Gravar" at bounding box center [810, 399] width 111 height 10
